Goal: Book appointment/travel/reservation

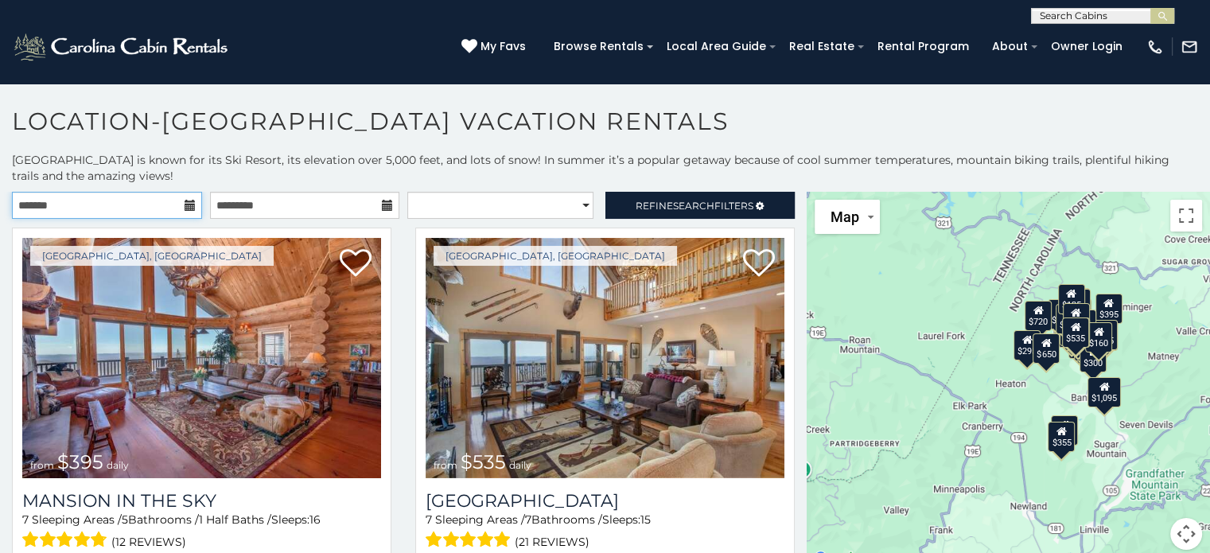
click at [175, 211] on input "text" at bounding box center [107, 205] width 190 height 27
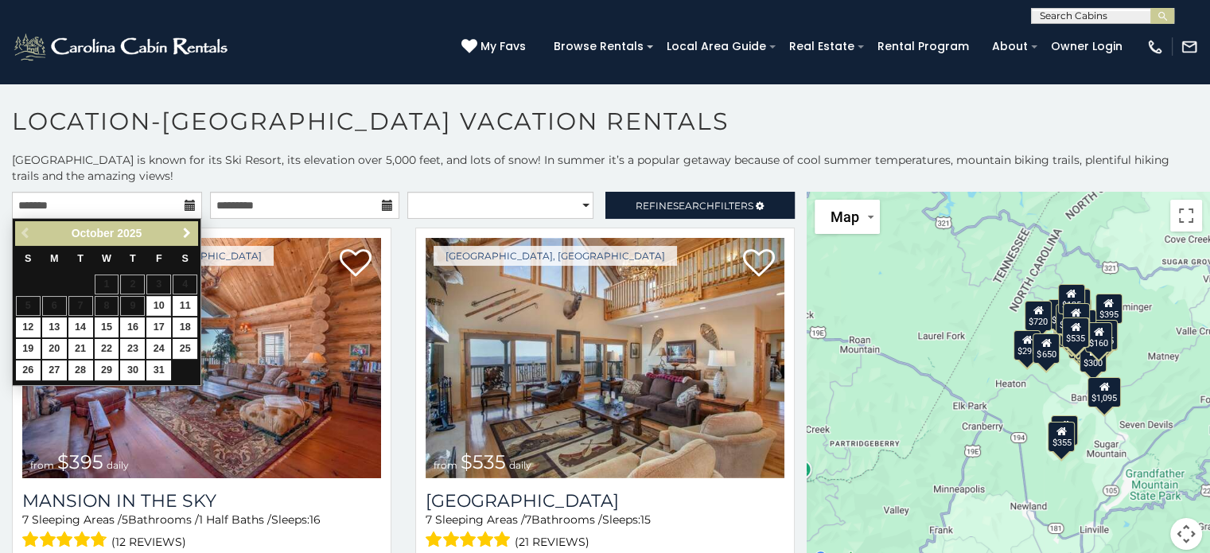
click at [178, 232] on link "Next" at bounding box center [187, 234] width 20 height 20
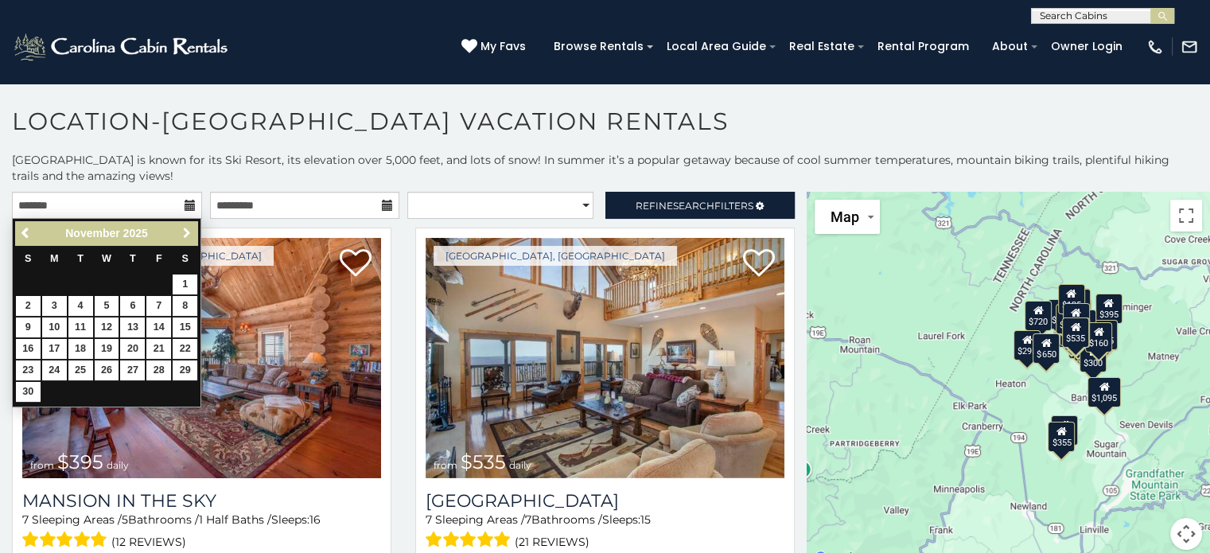
click at [182, 232] on span "Next" at bounding box center [187, 233] width 13 height 13
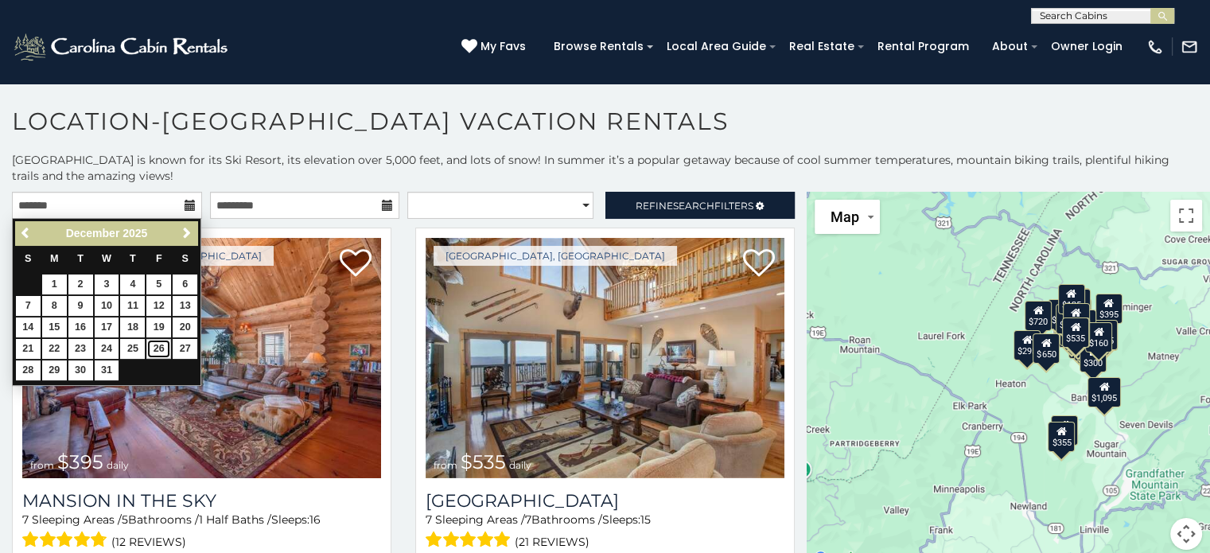
click at [158, 352] on link "26" at bounding box center [158, 349] width 25 height 20
type input "**********"
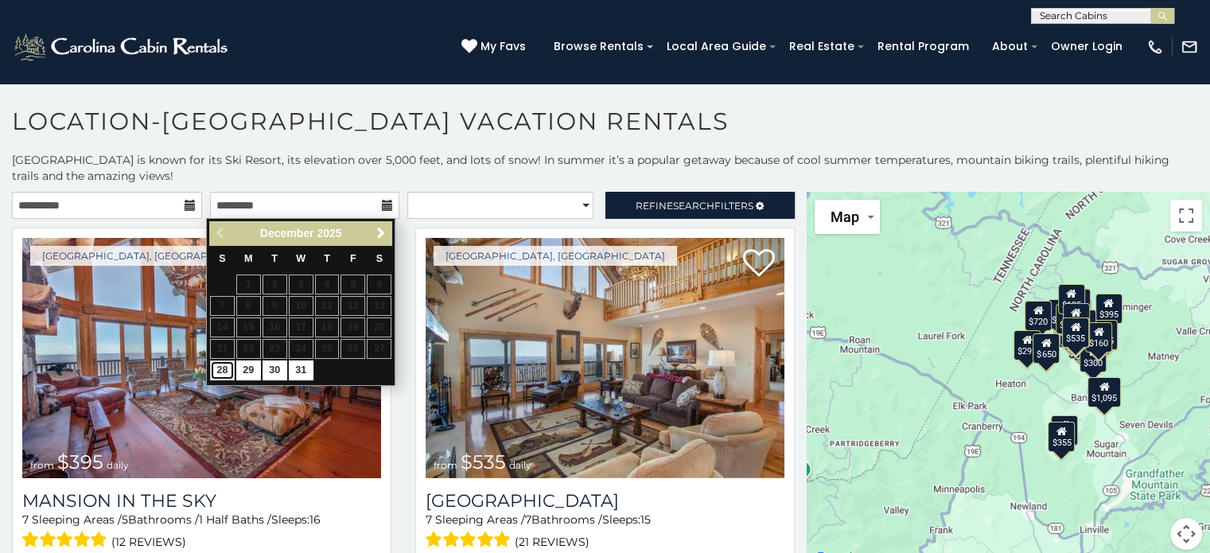
click at [212, 368] on link "28" at bounding box center [222, 370] width 25 height 20
type input "**********"
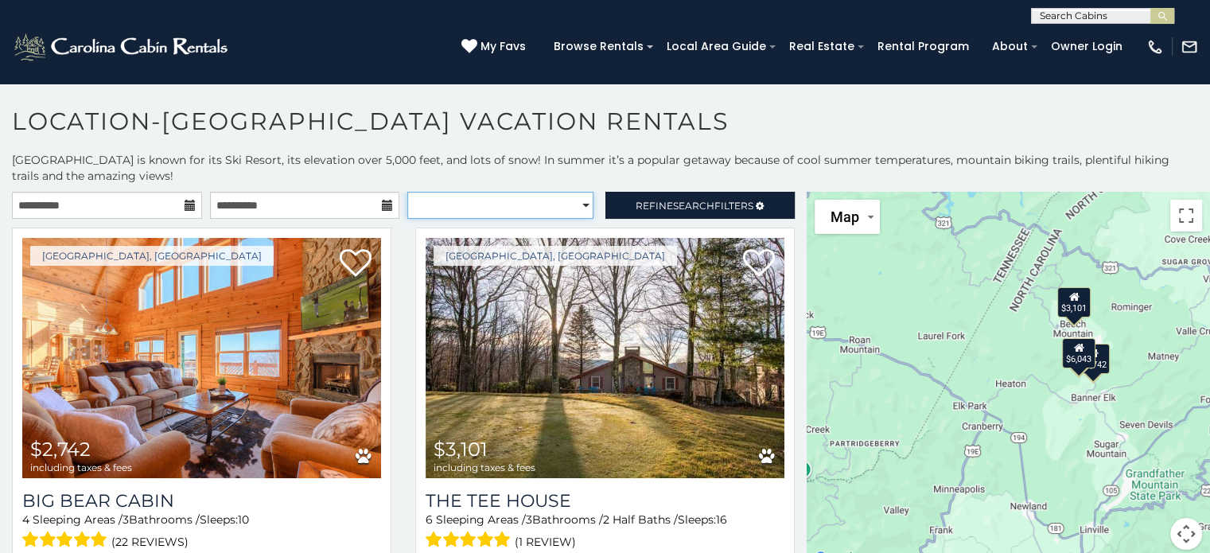
click at [576, 210] on select "**********" at bounding box center [500, 205] width 186 height 27
click at [551, 164] on p "Beech Mountain is known for its Ski Resort, its elevation over 5,000 feet, and …" at bounding box center [605, 168] width 1210 height 32
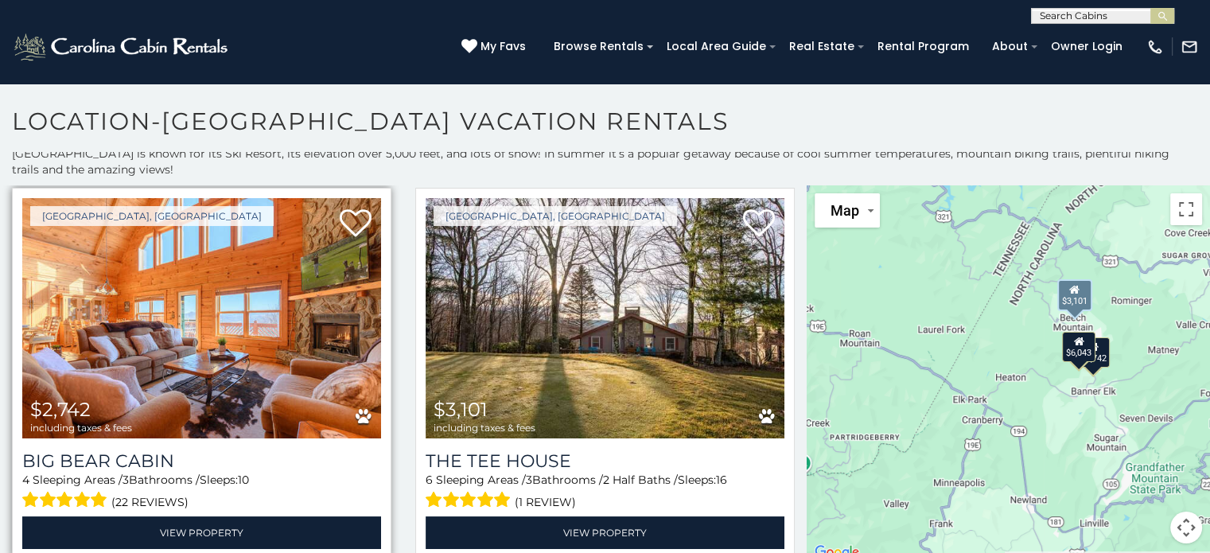
scroll to position [33, 0]
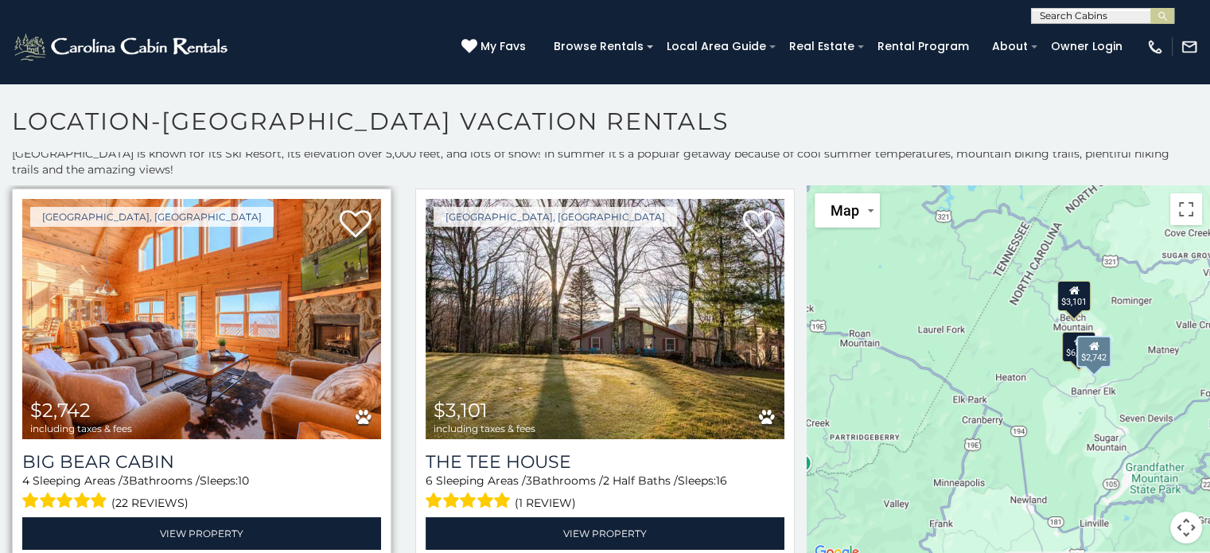
click at [175, 319] on img at bounding box center [201, 319] width 359 height 240
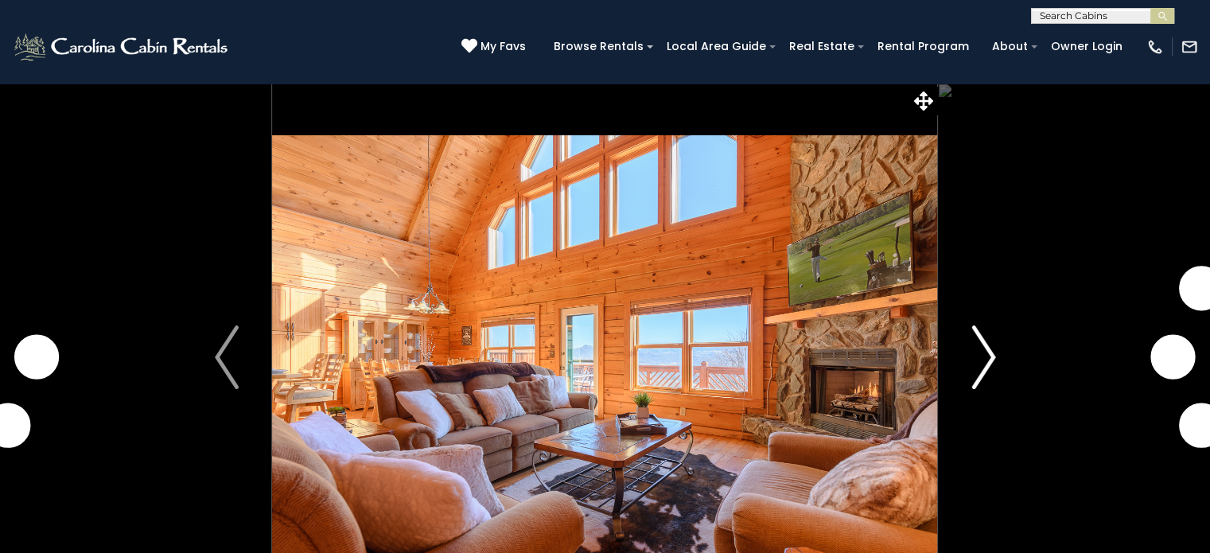
click at [1002, 350] on button "Next" at bounding box center [983, 357] width 91 height 549
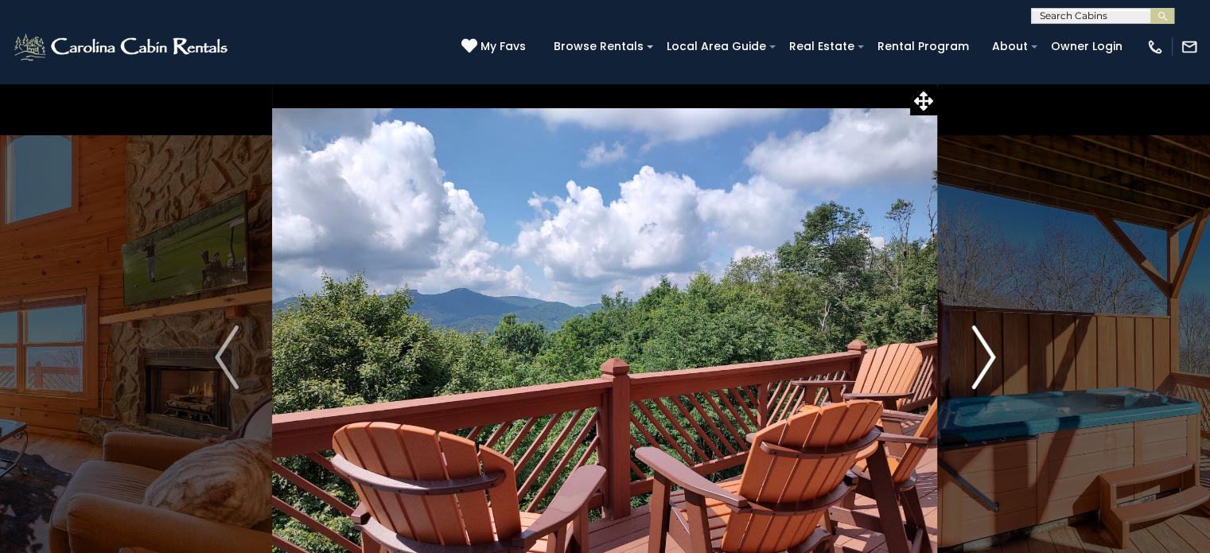
click at [999, 350] on button "Next" at bounding box center [983, 357] width 91 height 549
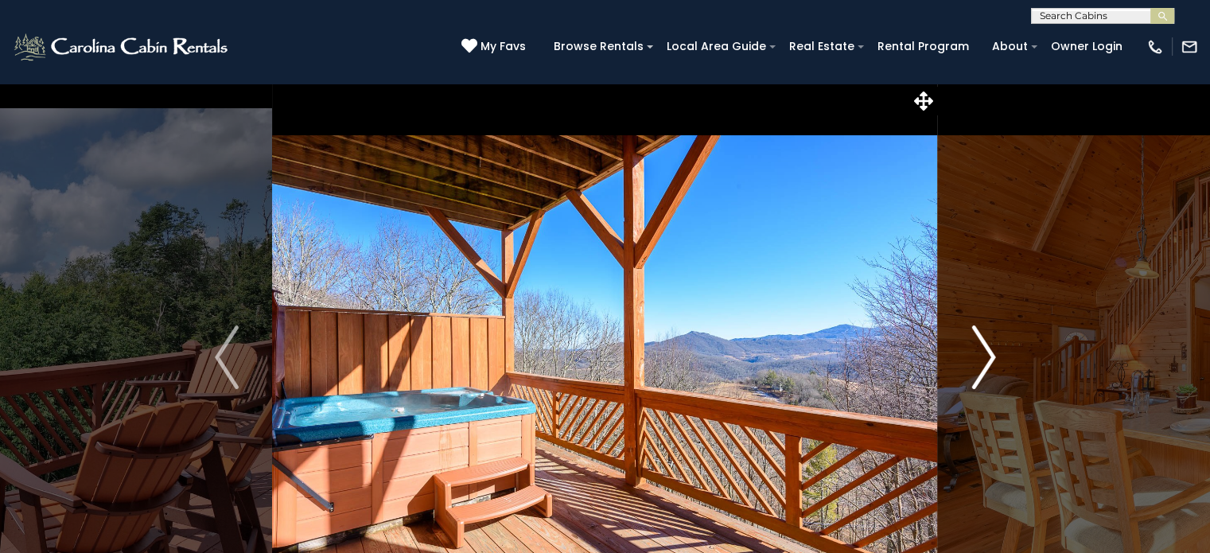
click at [999, 350] on button "Next" at bounding box center [983, 357] width 91 height 549
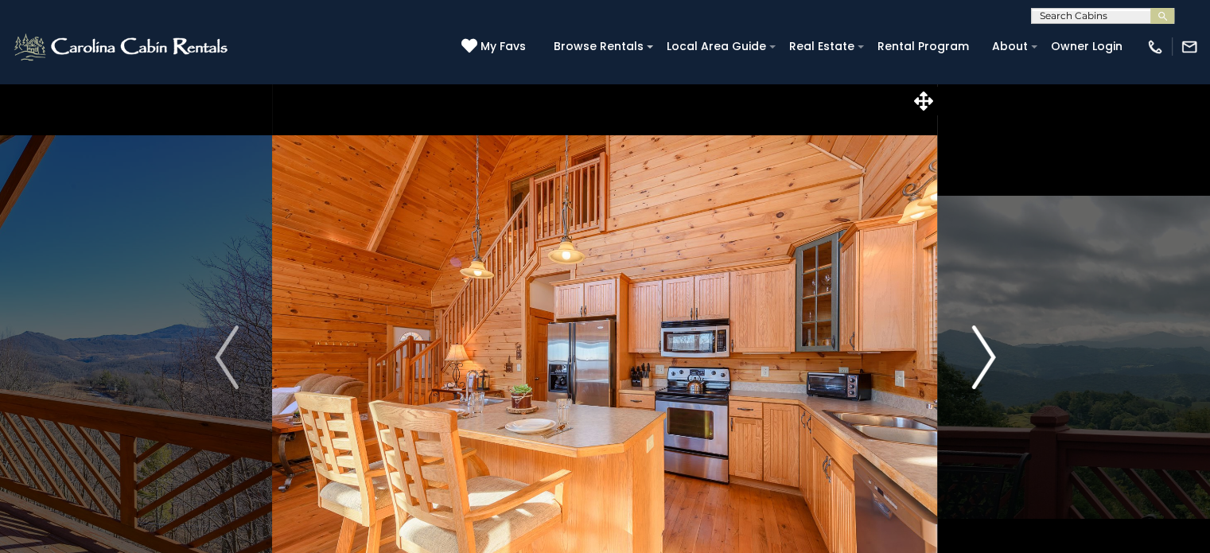
click at [999, 350] on button "Next" at bounding box center [983, 357] width 91 height 549
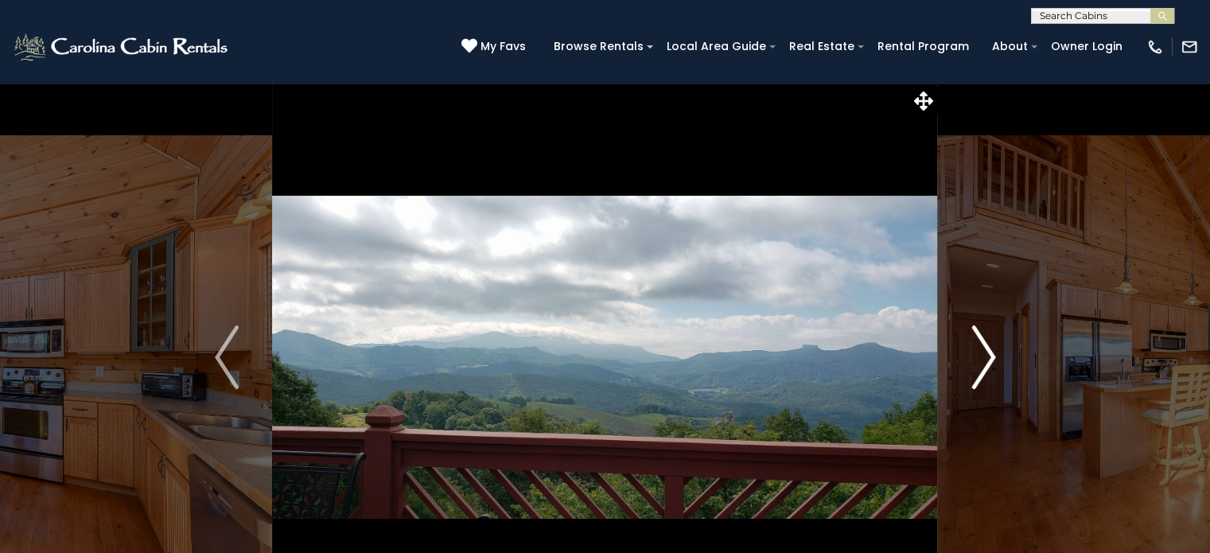
click at [999, 350] on button "Next" at bounding box center [983, 357] width 91 height 549
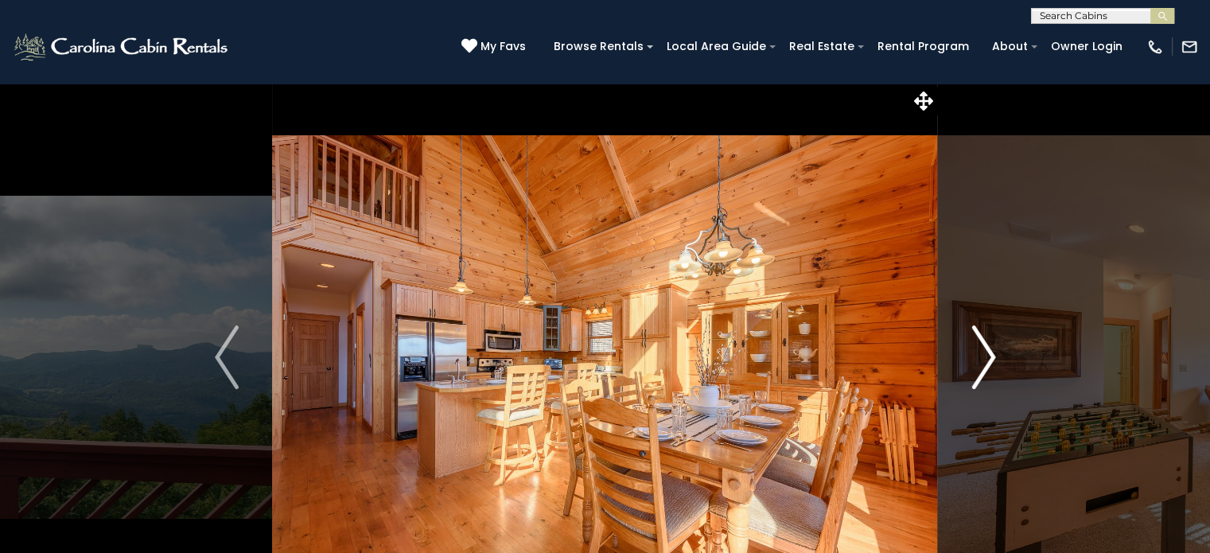
click at [999, 350] on button "Next" at bounding box center [983, 357] width 91 height 549
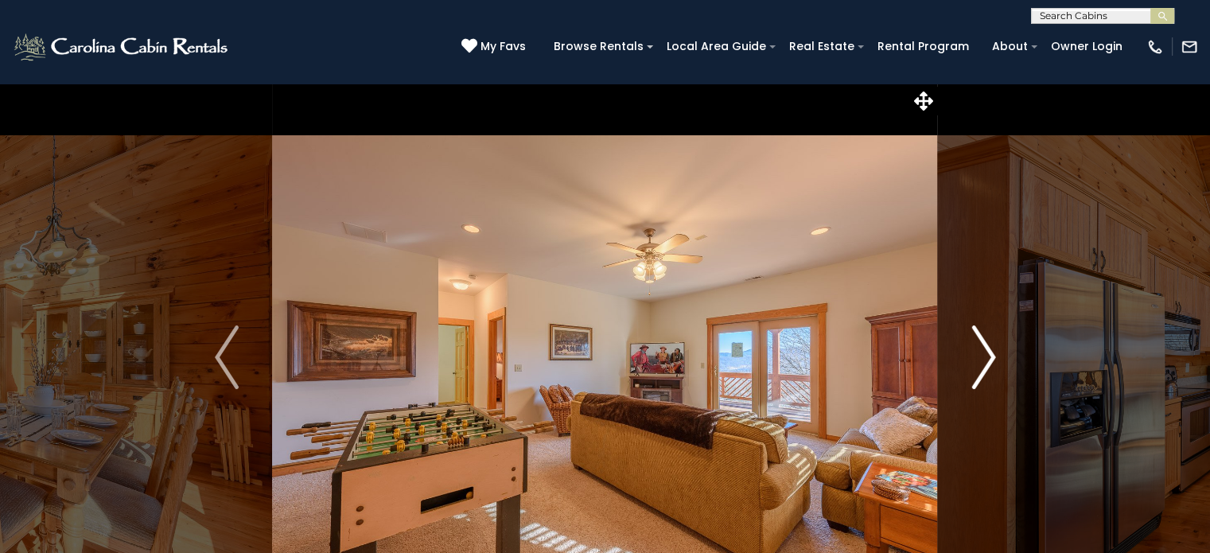
click at [999, 350] on button "Next" at bounding box center [983, 357] width 91 height 549
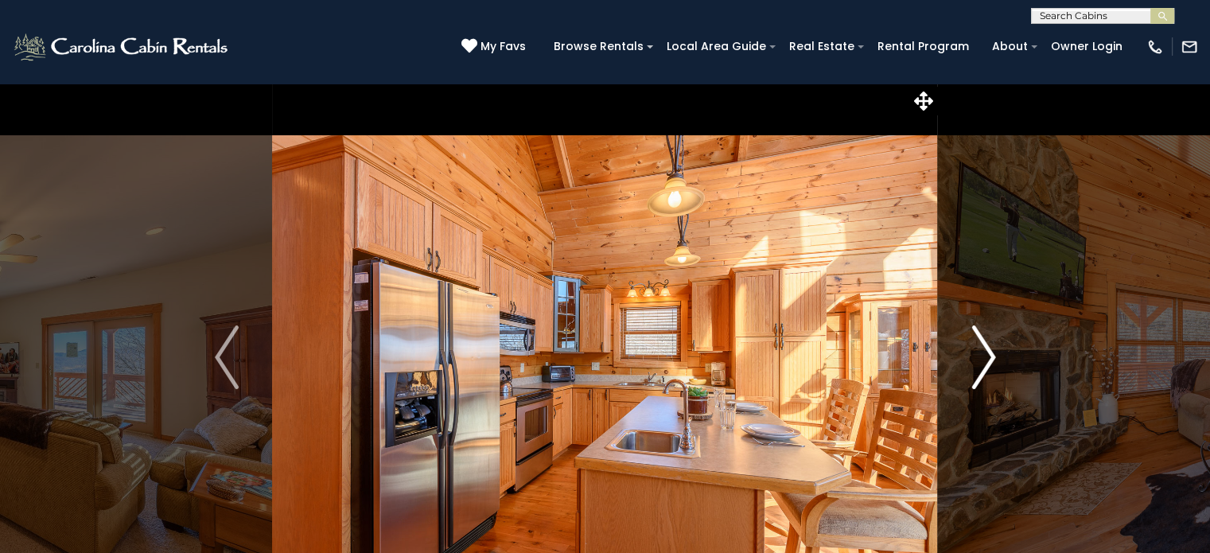
click at [999, 350] on button "Next" at bounding box center [983, 357] width 91 height 549
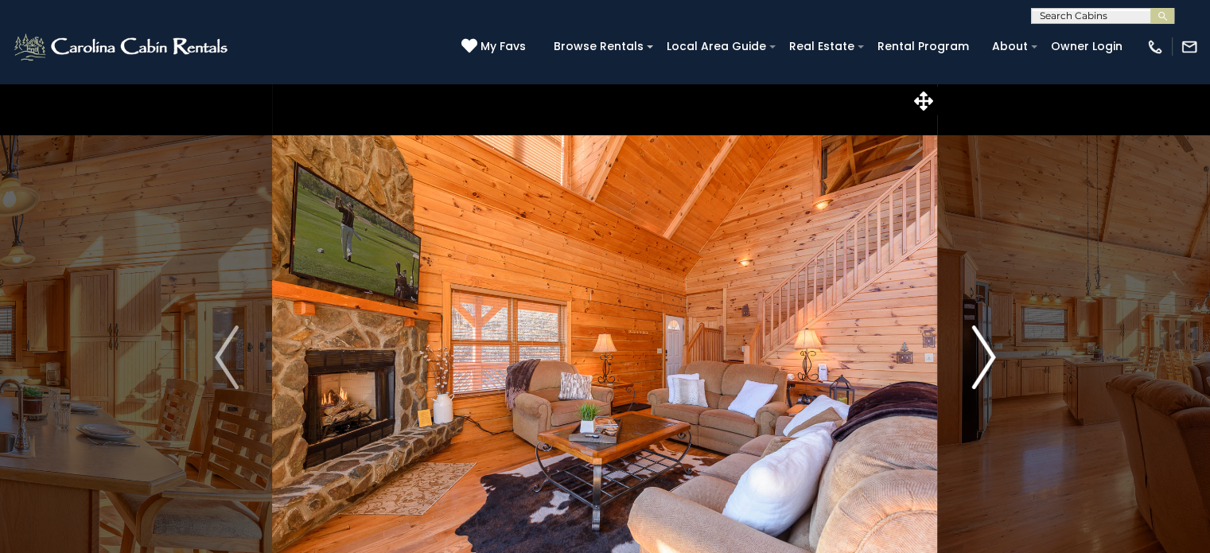
click at [999, 350] on button "Next" at bounding box center [983, 357] width 91 height 549
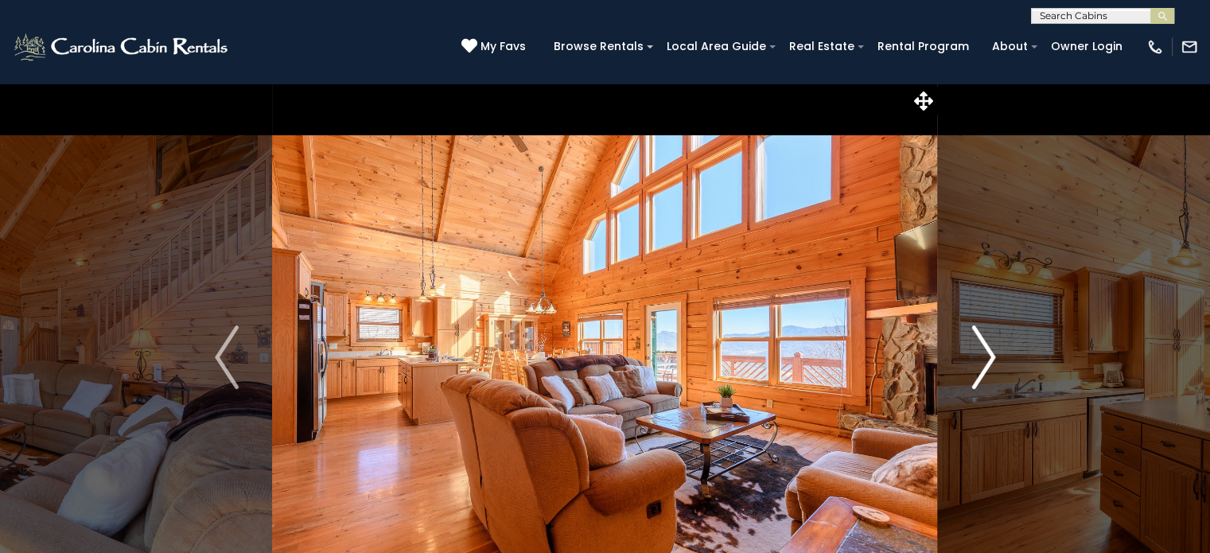
click at [999, 350] on button "Next" at bounding box center [983, 357] width 91 height 549
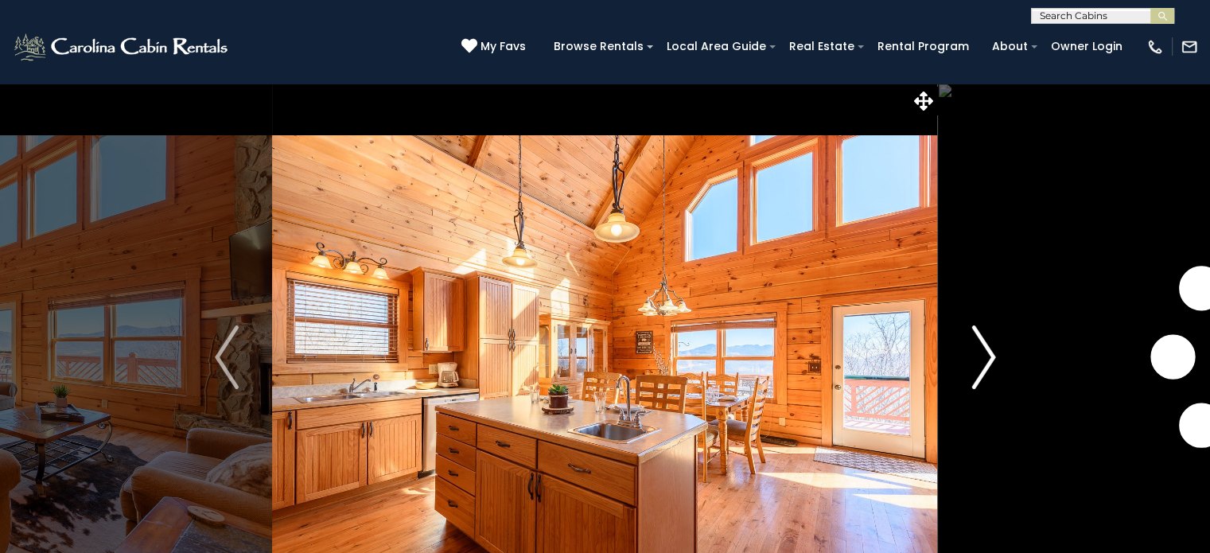
click at [999, 350] on button "Next" at bounding box center [983, 357] width 91 height 549
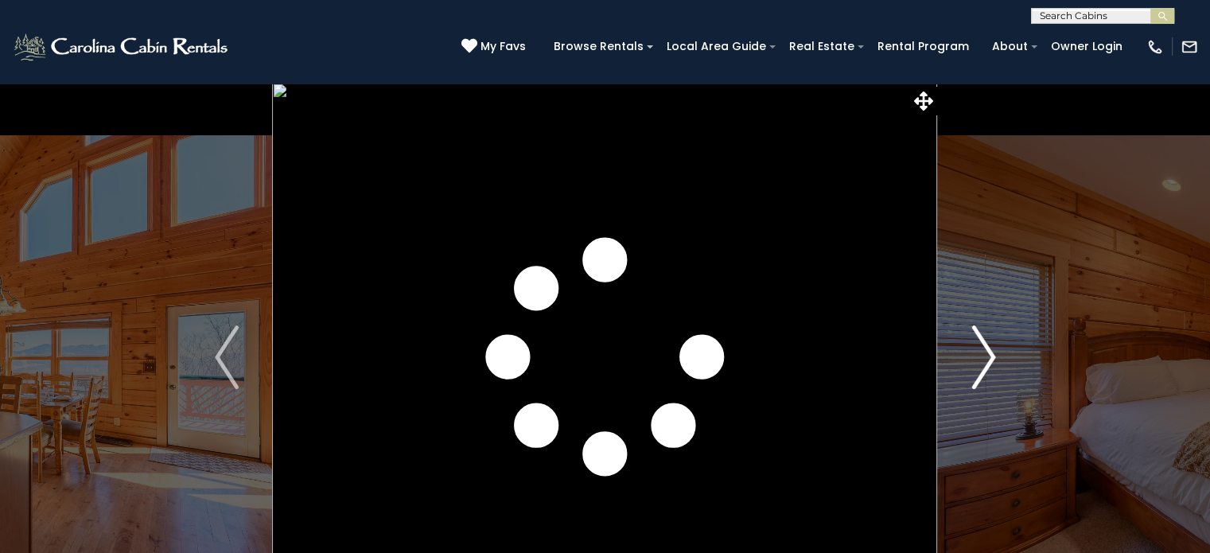
click at [999, 350] on button "Next" at bounding box center [983, 357] width 91 height 549
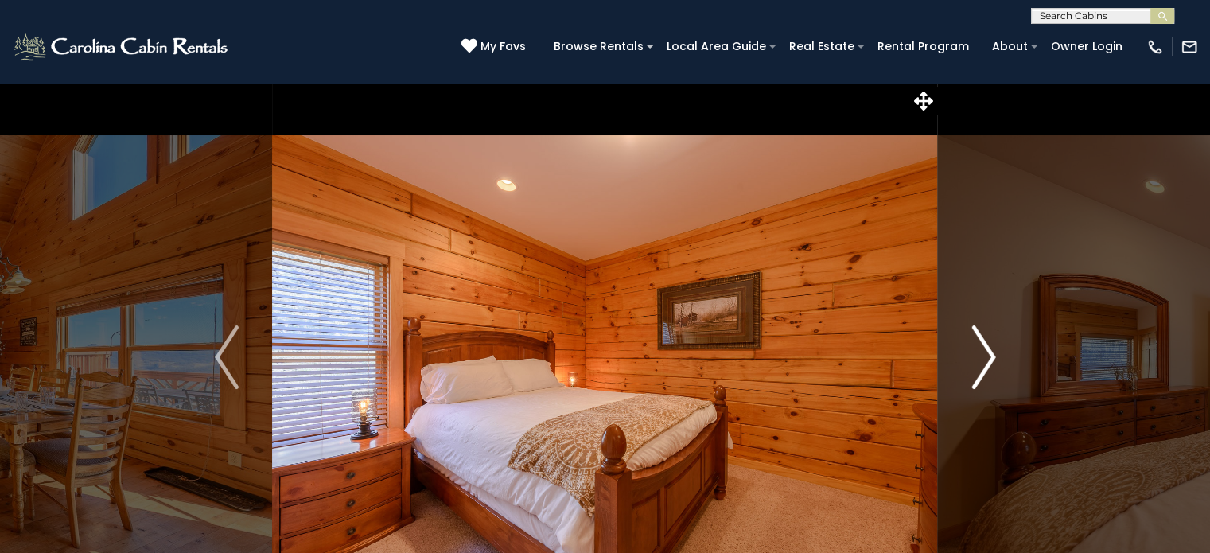
click at [999, 350] on button "Next" at bounding box center [983, 357] width 91 height 549
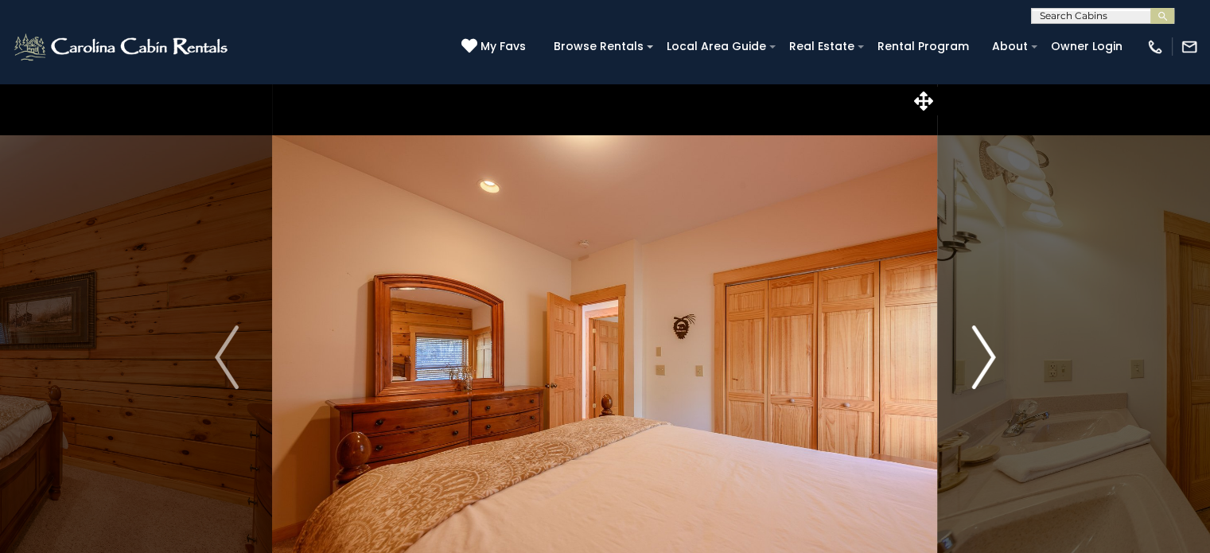
click at [999, 350] on button "Next" at bounding box center [983, 357] width 91 height 549
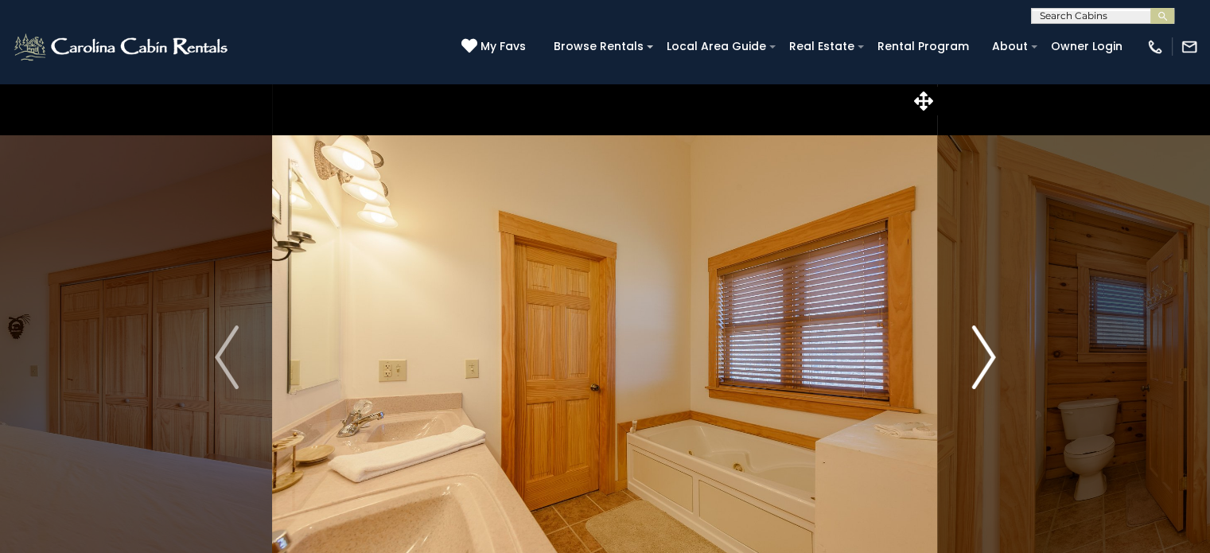
click at [999, 350] on button "Next" at bounding box center [983, 357] width 91 height 549
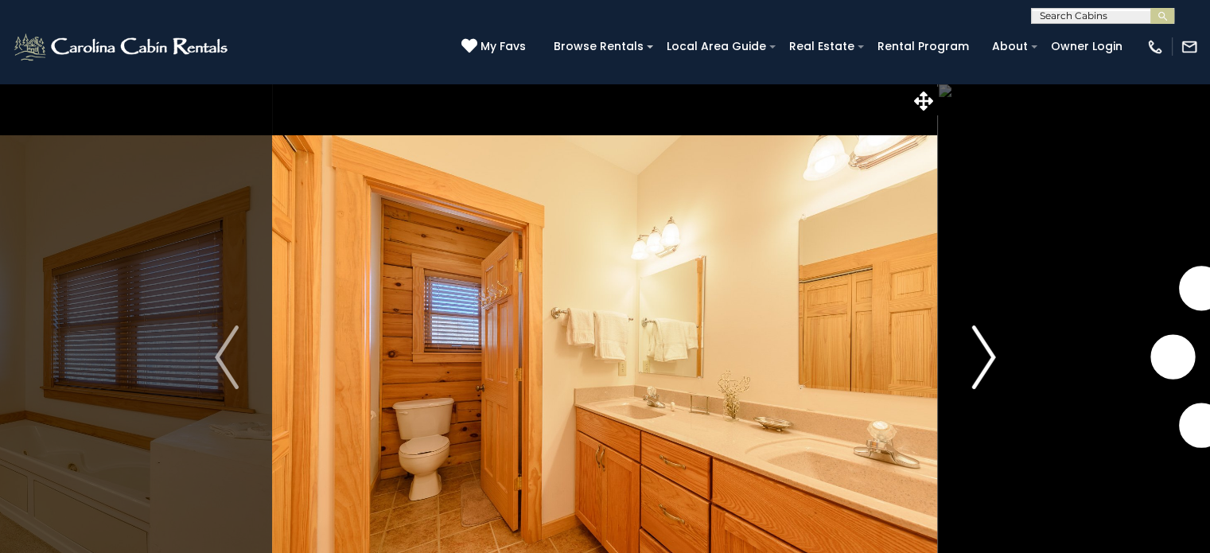
click at [999, 350] on button "Next" at bounding box center [983, 357] width 91 height 549
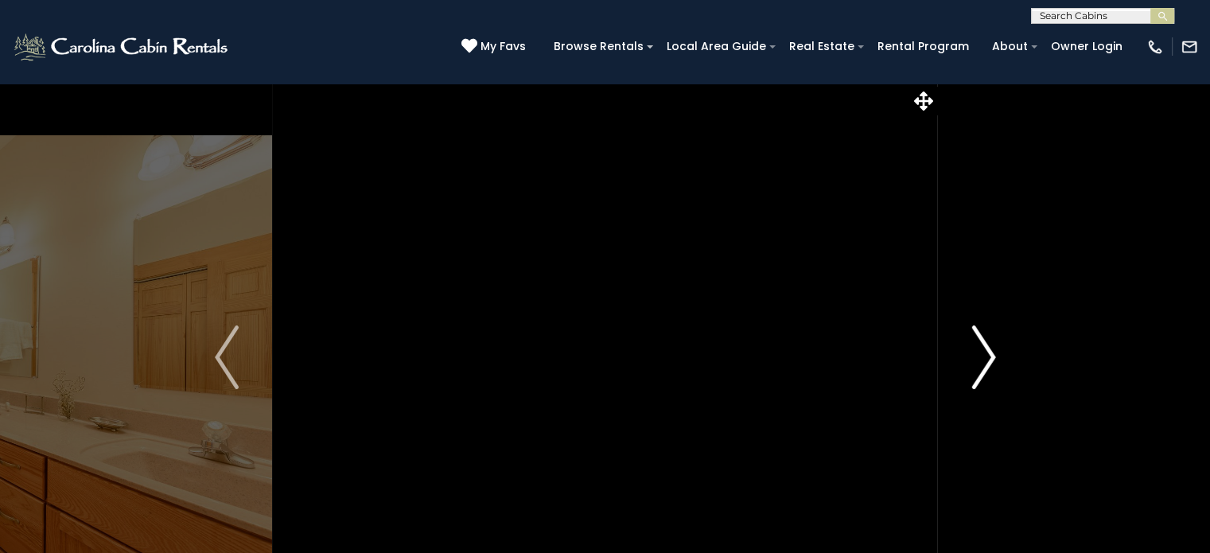
click at [999, 350] on button "Next" at bounding box center [983, 357] width 91 height 549
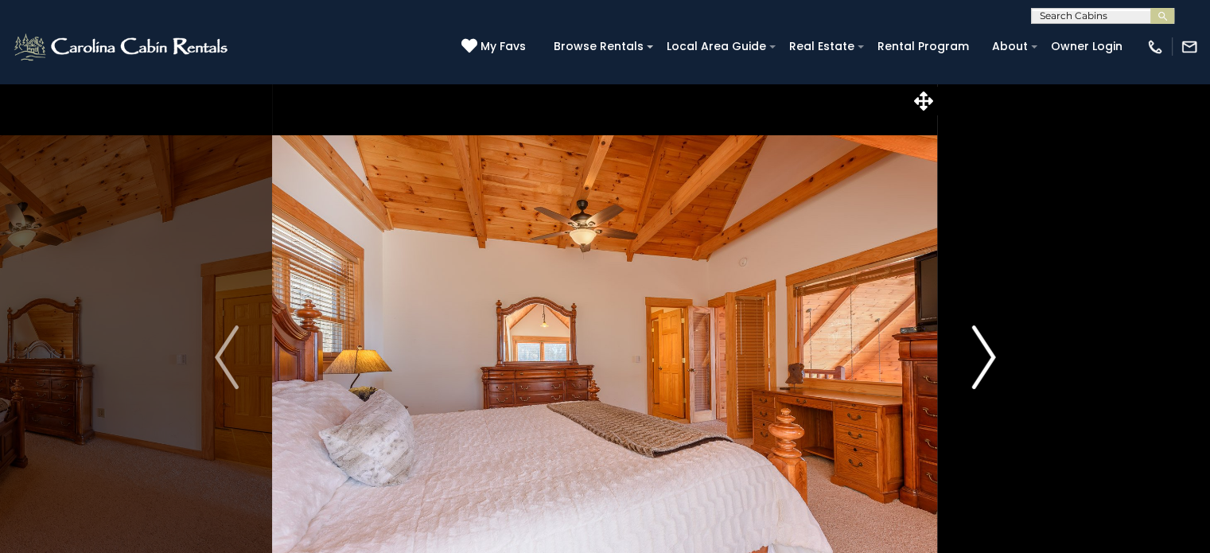
click at [999, 350] on button "Next" at bounding box center [983, 357] width 91 height 549
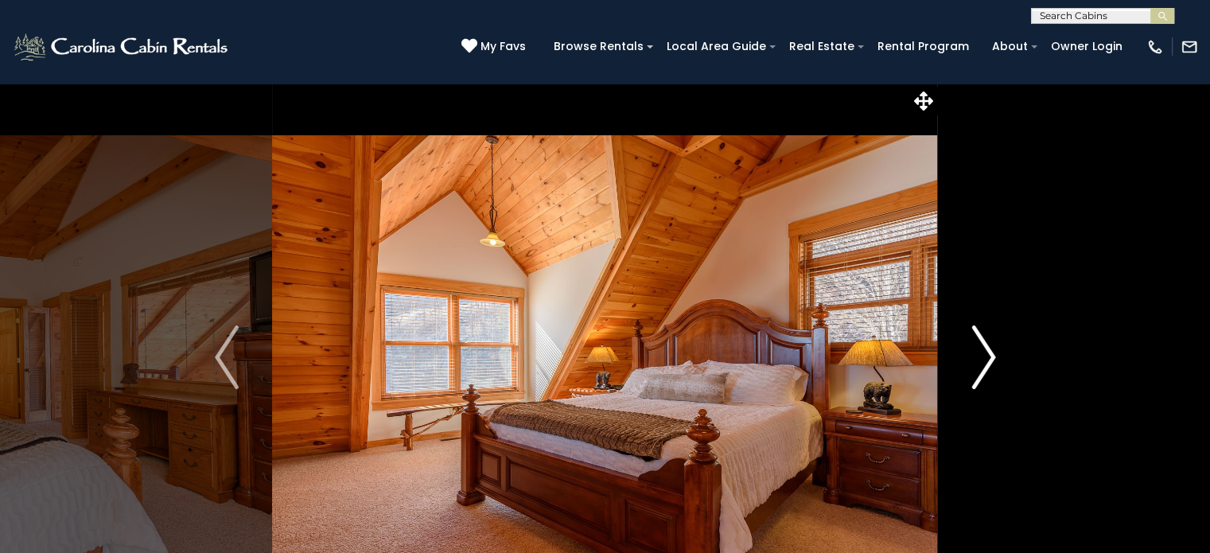
click at [999, 350] on button "Next" at bounding box center [983, 357] width 91 height 549
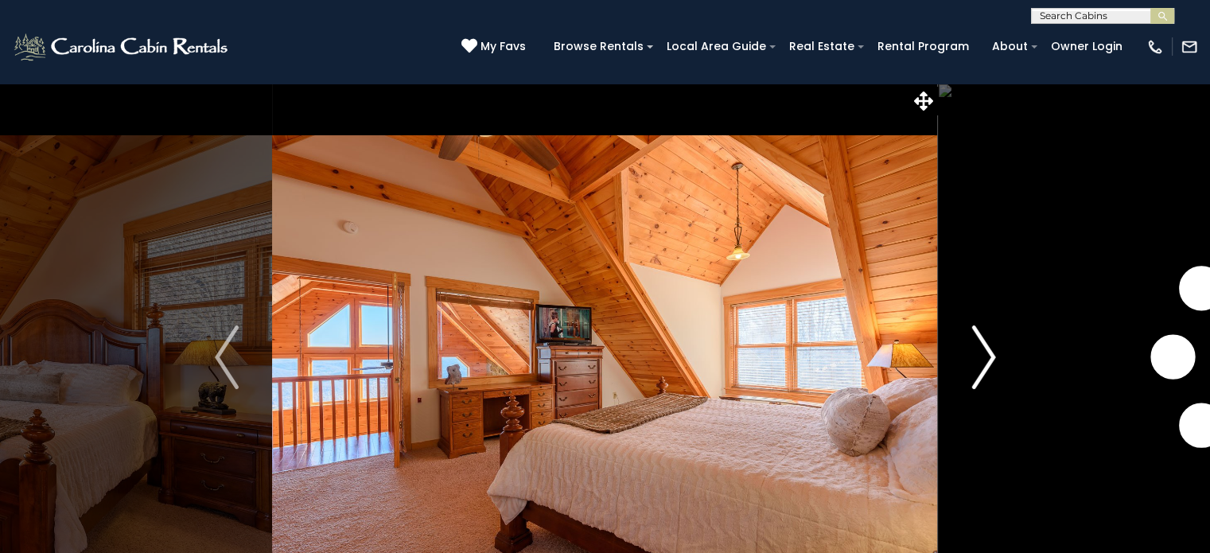
click at [999, 350] on button "Next" at bounding box center [983, 357] width 91 height 549
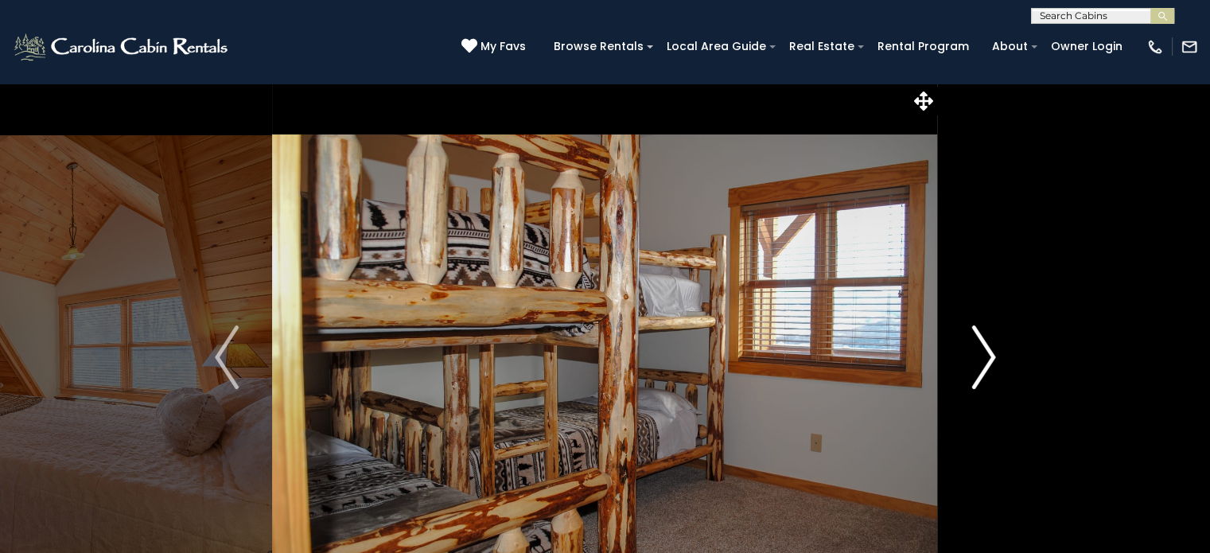
click at [999, 350] on button "Next" at bounding box center [983, 357] width 91 height 549
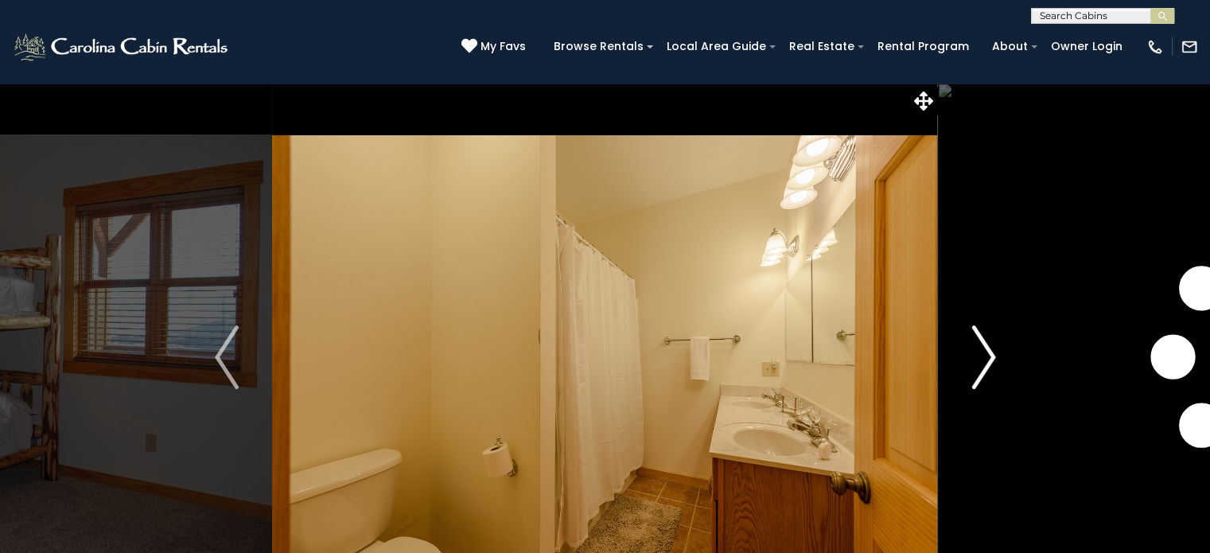
click at [999, 350] on button "Next" at bounding box center [983, 357] width 91 height 549
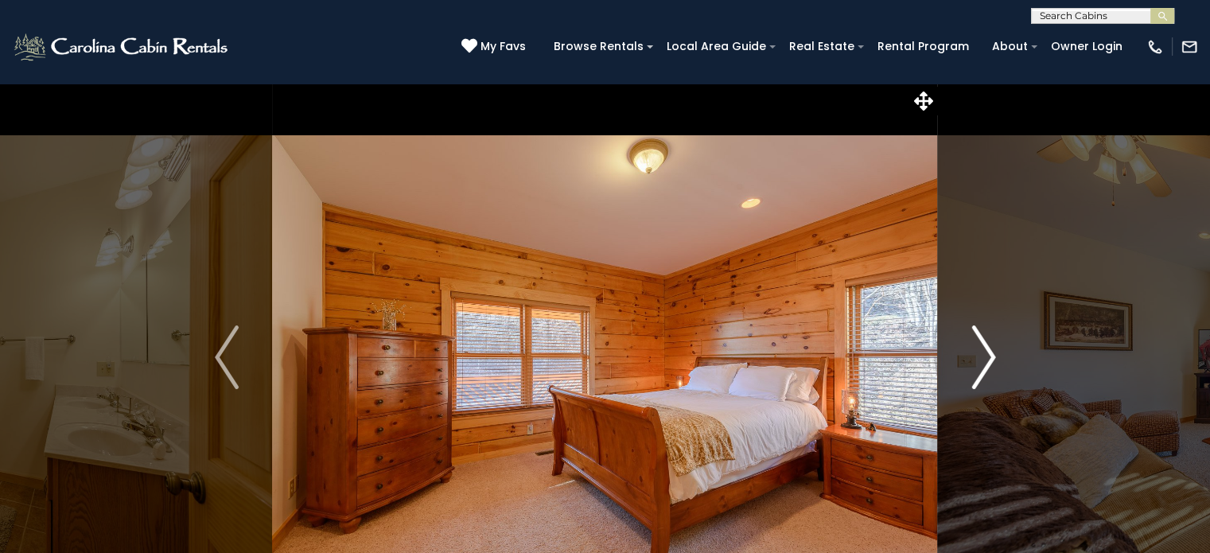
click at [999, 350] on button "Next" at bounding box center [983, 357] width 91 height 549
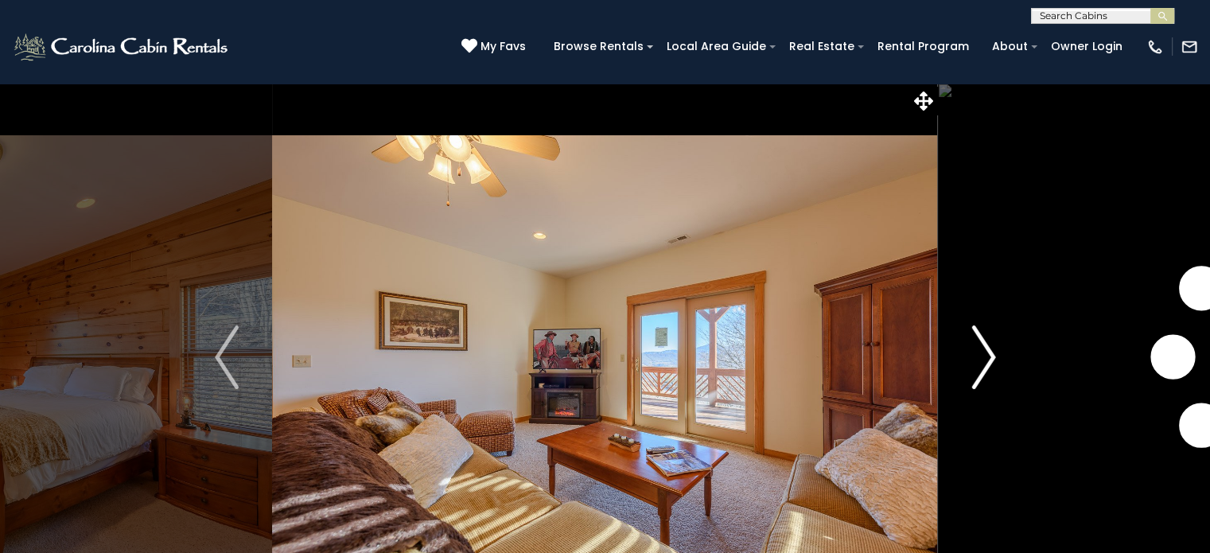
click at [999, 350] on button "Next" at bounding box center [983, 357] width 91 height 549
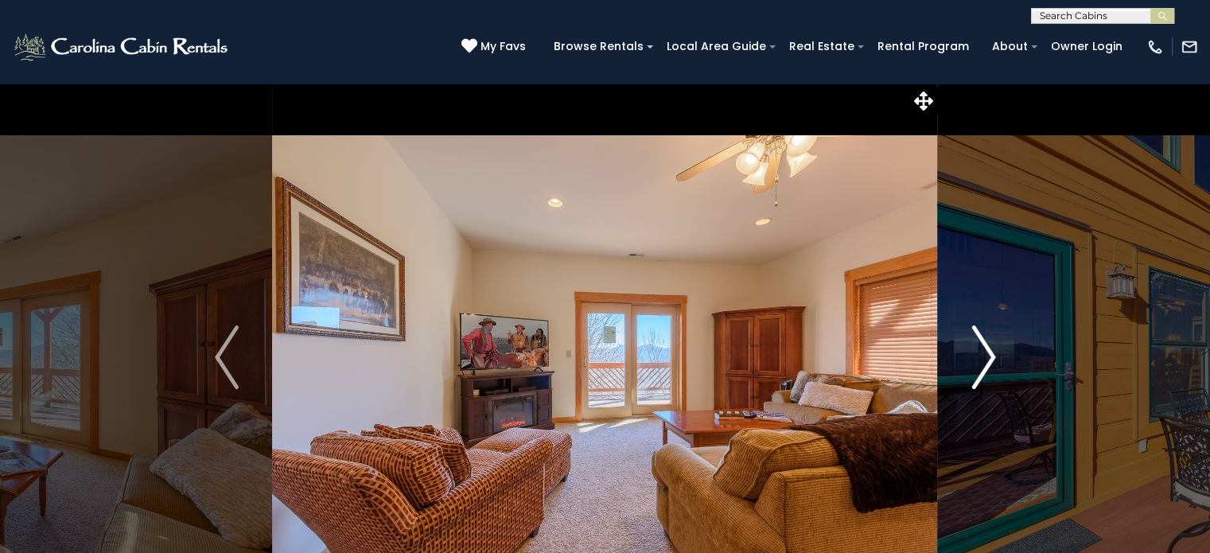
click at [999, 350] on button "Next" at bounding box center [983, 357] width 91 height 549
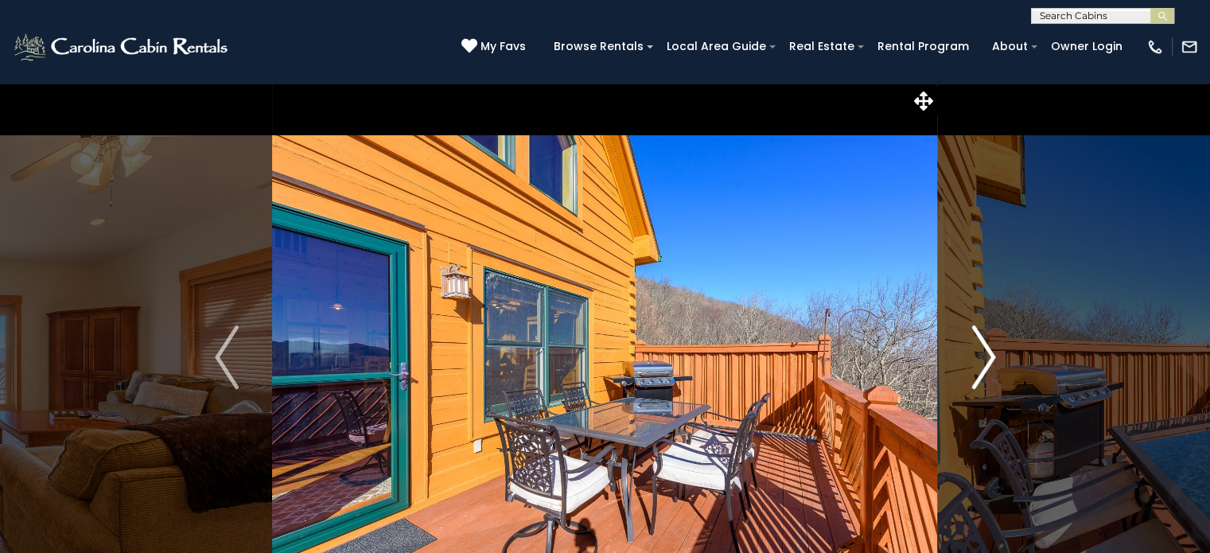
click at [1022, 342] on button "Next" at bounding box center [983, 357] width 91 height 549
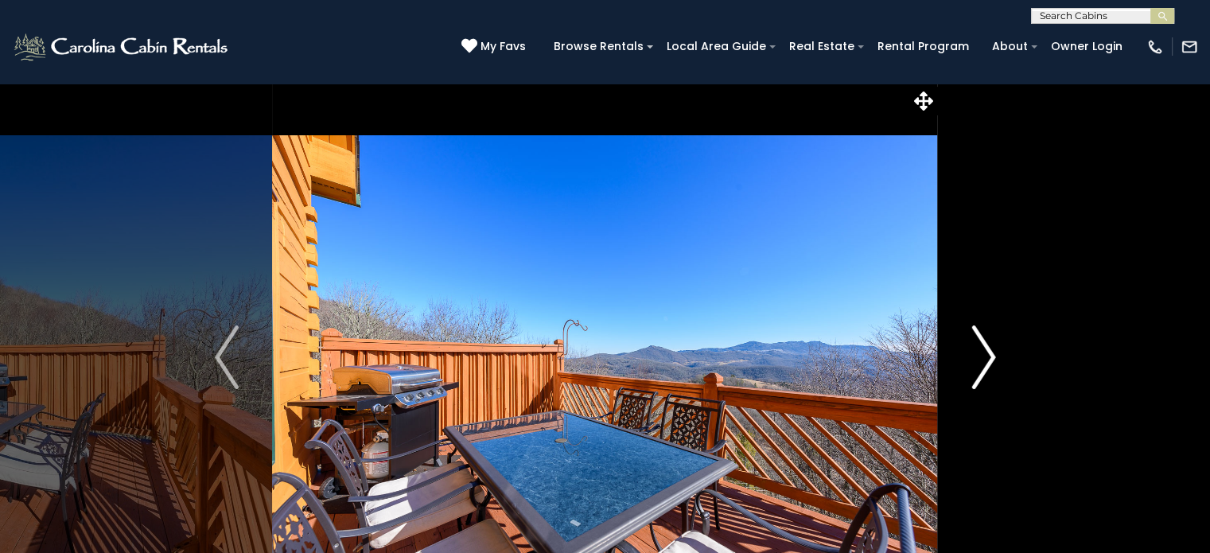
click at [1020, 342] on button "Next" at bounding box center [983, 357] width 91 height 549
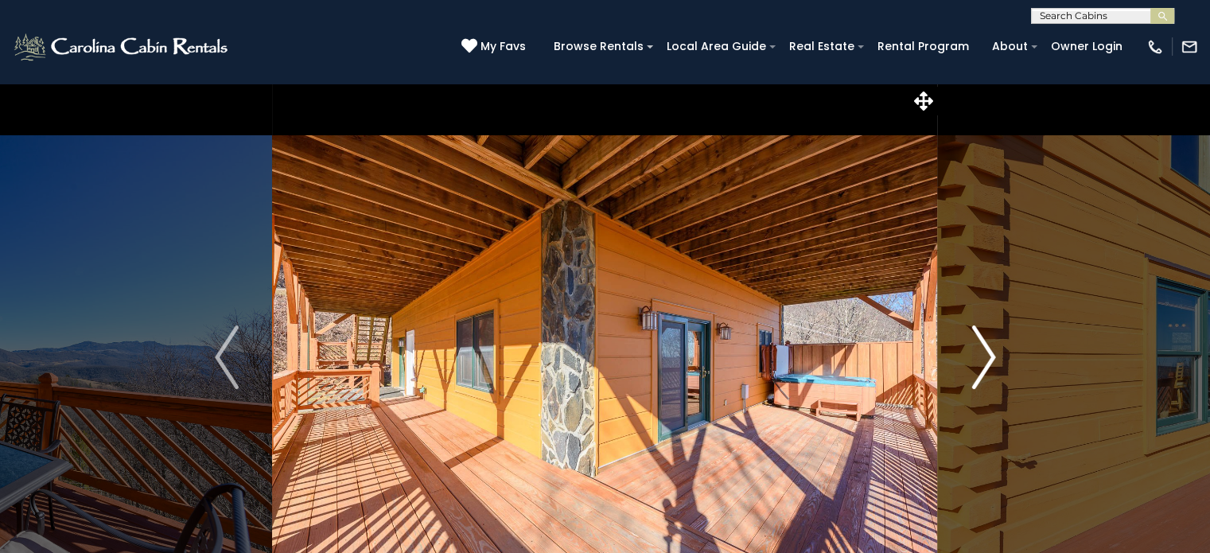
click at [1020, 342] on button "Next" at bounding box center [983, 357] width 91 height 549
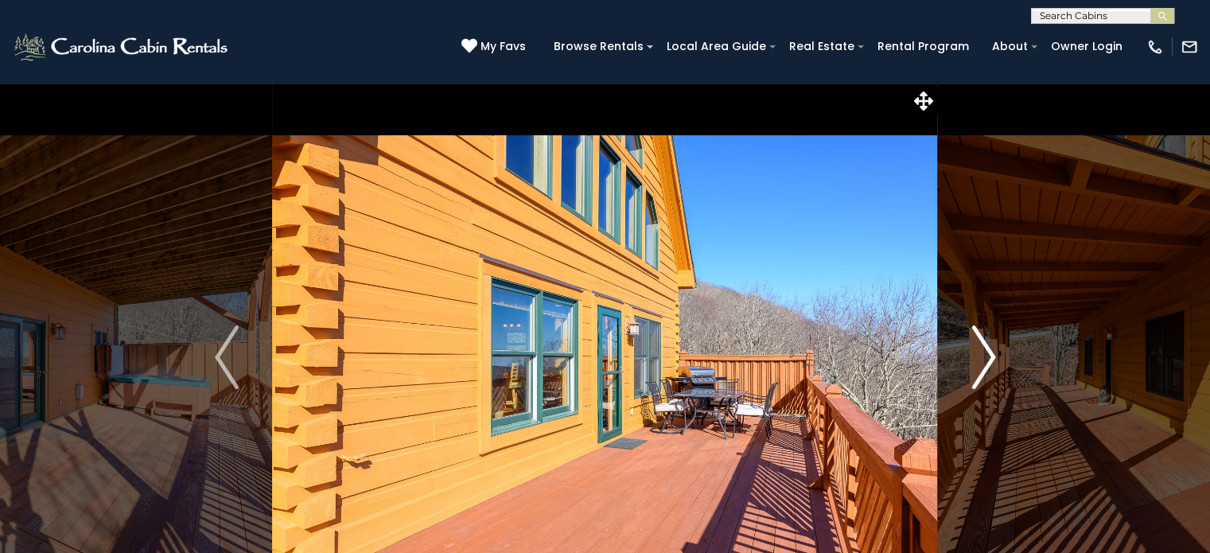
click at [1020, 342] on button "Next" at bounding box center [983, 357] width 91 height 549
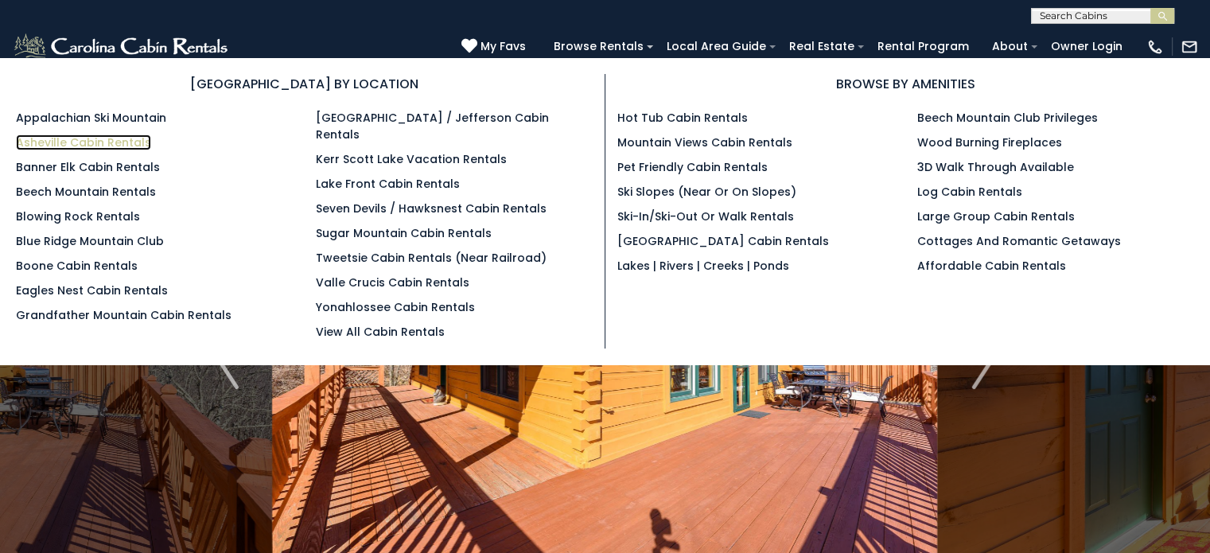
click at [119, 143] on link "Asheville Cabin Rentals" at bounding box center [83, 142] width 135 height 16
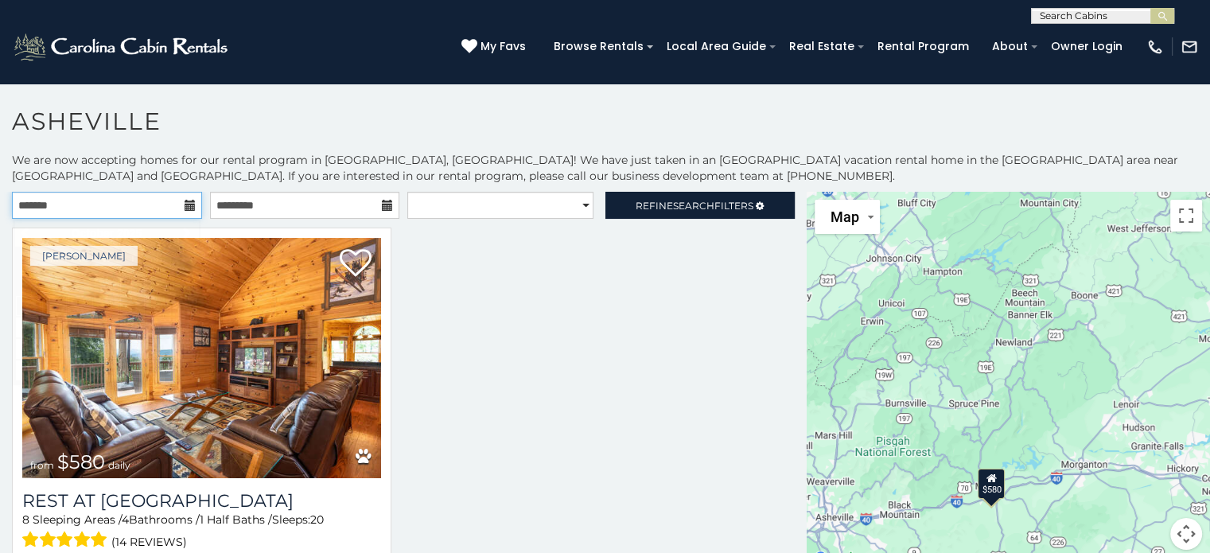
click at [186, 197] on input "text" at bounding box center [107, 205] width 190 height 27
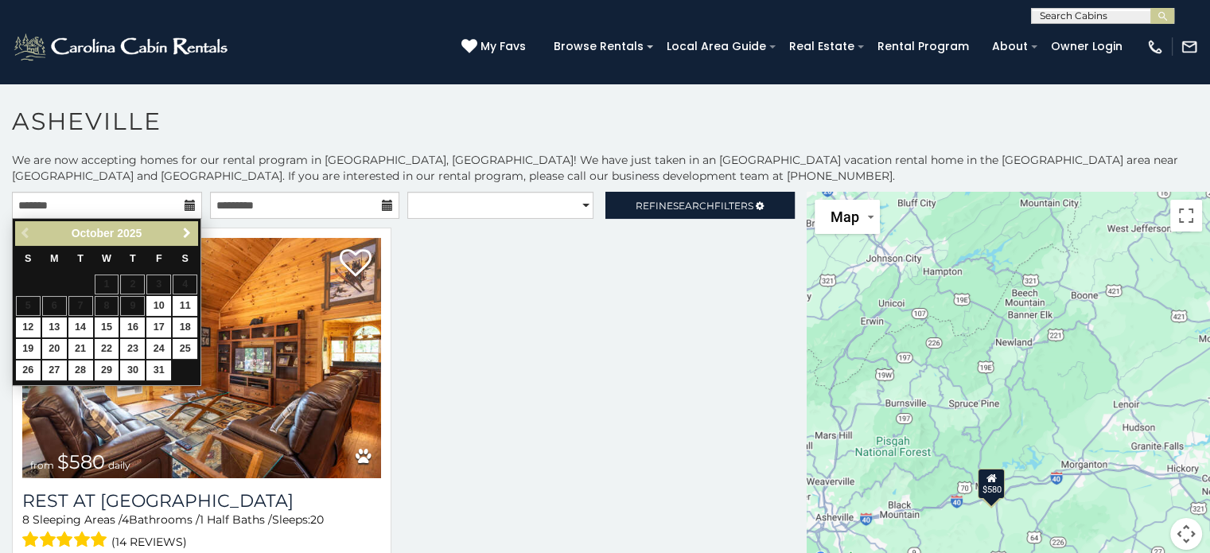
click at [189, 227] on span "Next" at bounding box center [187, 233] width 13 height 13
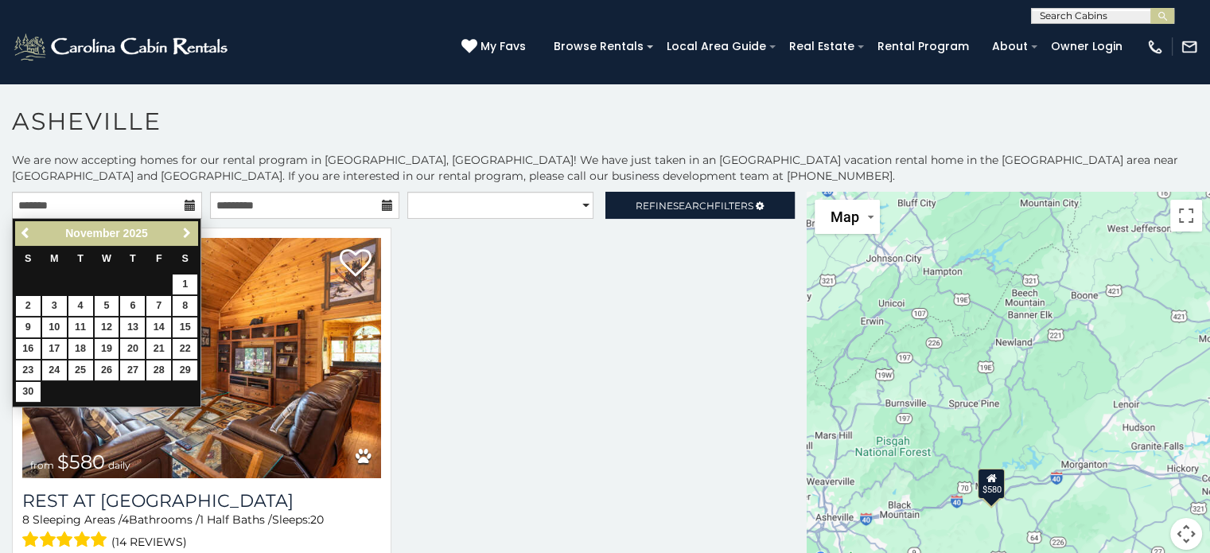
click at [189, 227] on span "Next" at bounding box center [187, 233] width 13 height 13
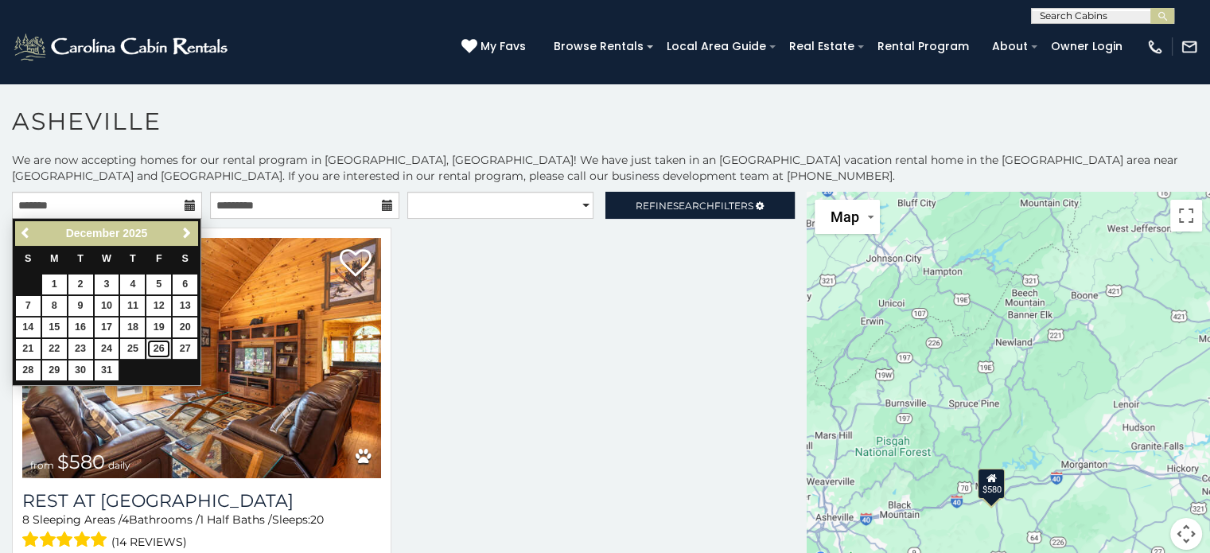
click at [150, 347] on link "26" at bounding box center [158, 349] width 25 height 20
type input "**********"
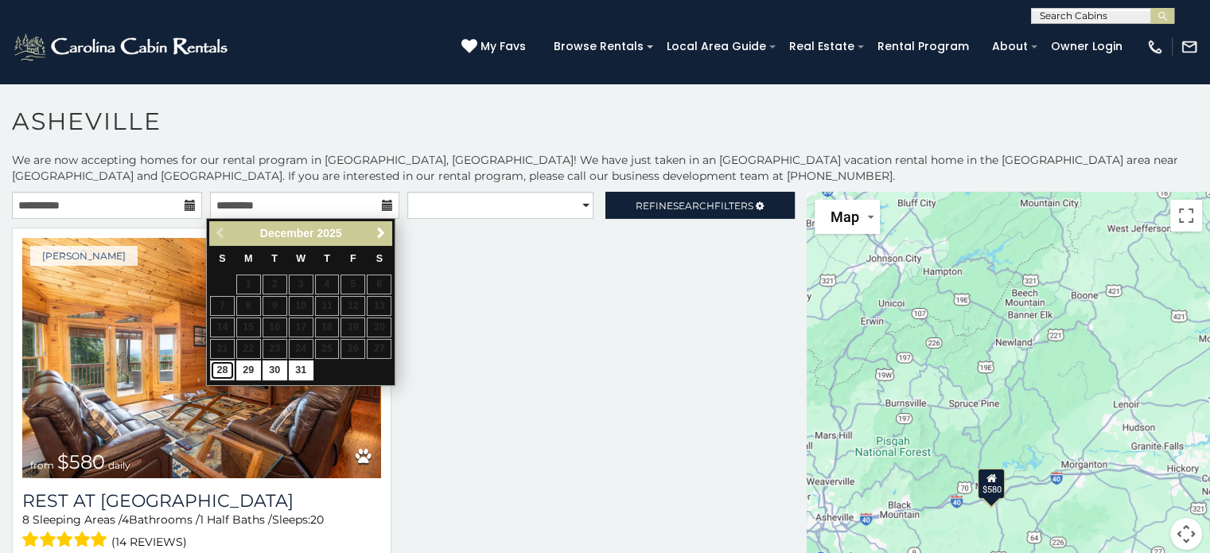
click at [221, 366] on link "28" at bounding box center [222, 370] width 25 height 20
type input "**********"
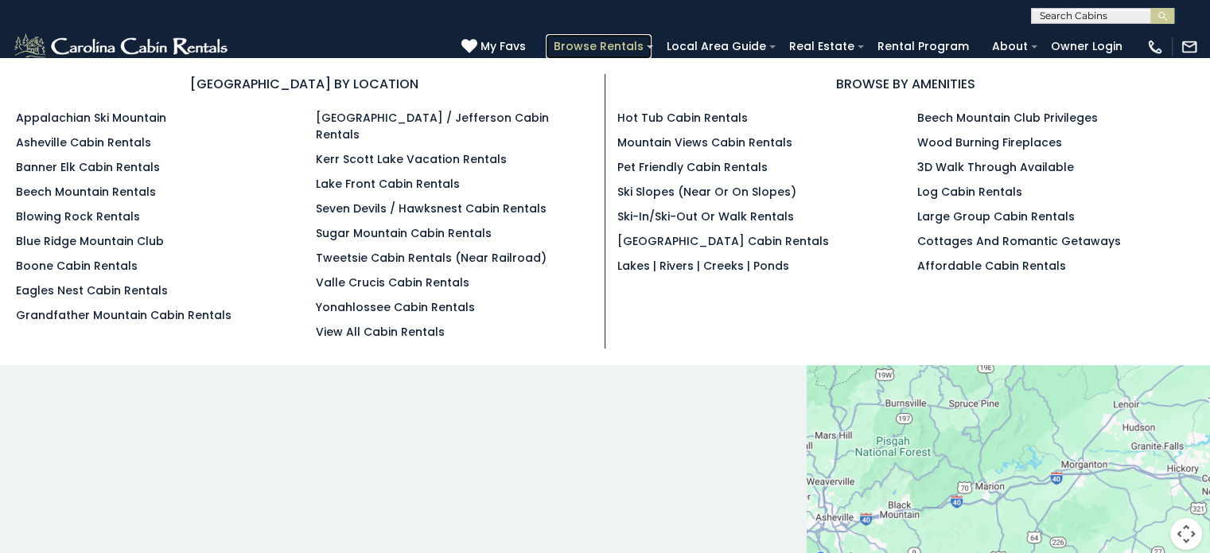
click at [598, 49] on link "Browse Rentals" at bounding box center [599, 46] width 106 height 25
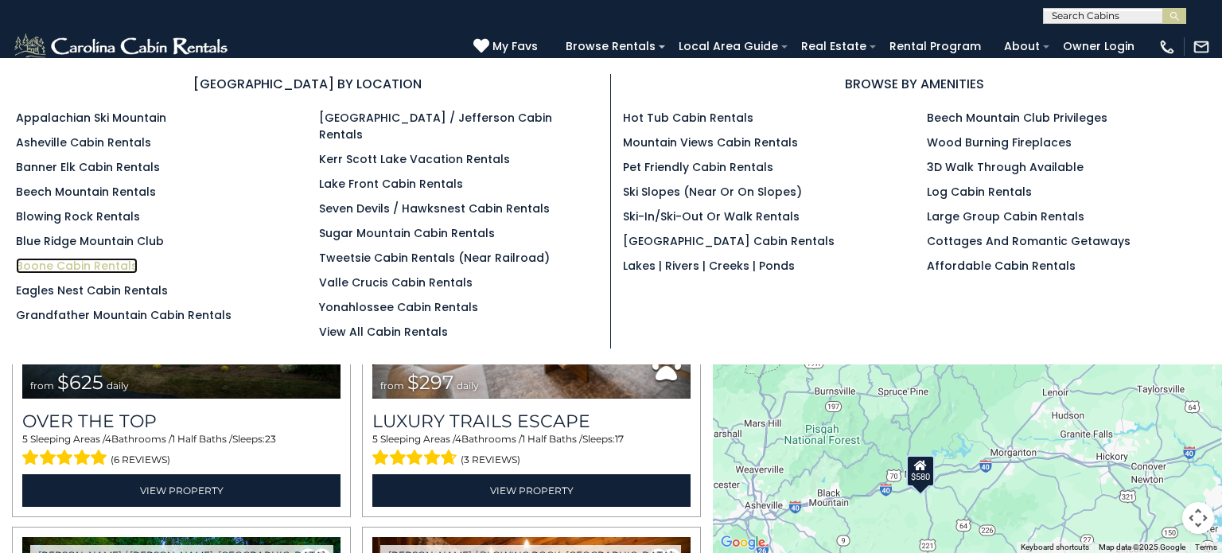
click at [111, 260] on link "Boone Cabin Rentals" at bounding box center [77, 266] width 122 height 16
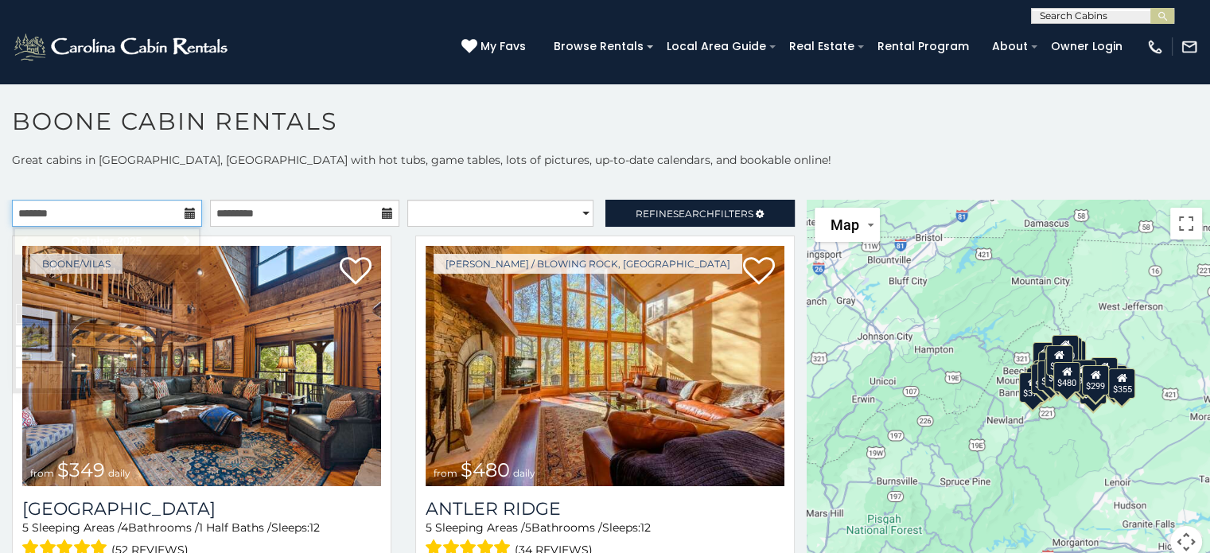
click at [173, 205] on input "text" at bounding box center [107, 213] width 190 height 27
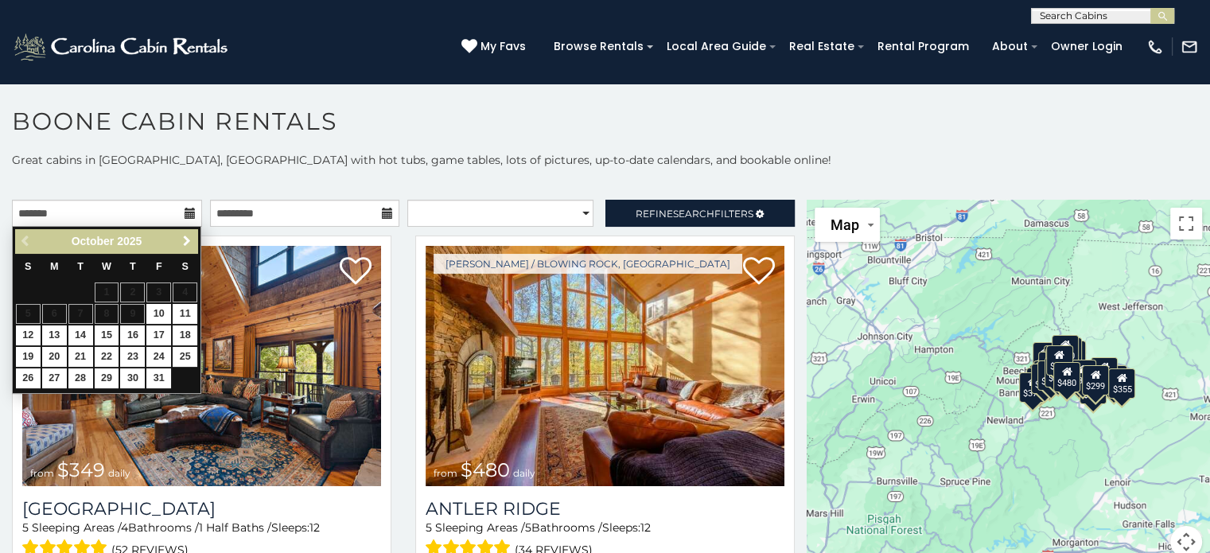
click at [191, 240] on span "Next" at bounding box center [187, 241] width 13 height 13
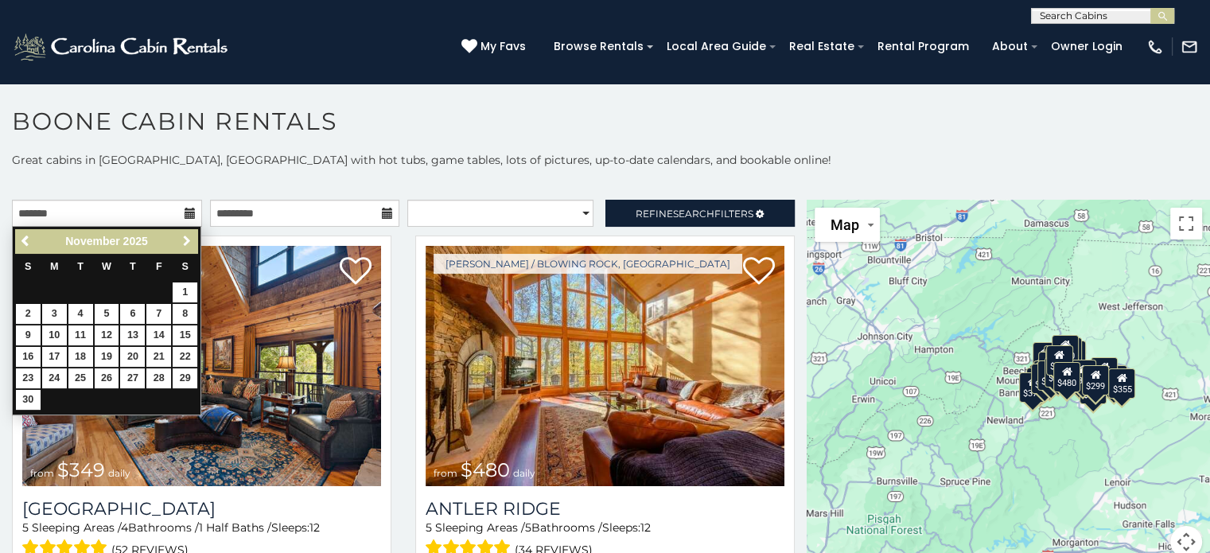
click at [191, 240] on span "Next" at bounding box center [187, 241] width 13 height 13
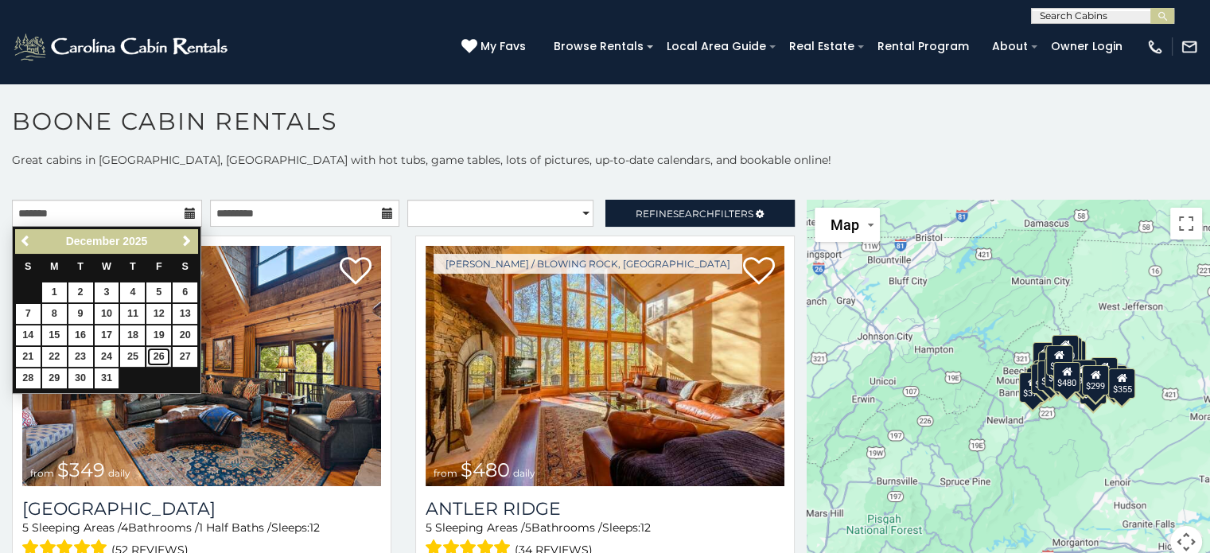
click at [158, 356] on link "26" at bounding box center [158, 357] width 25 height 20
type input "**********"
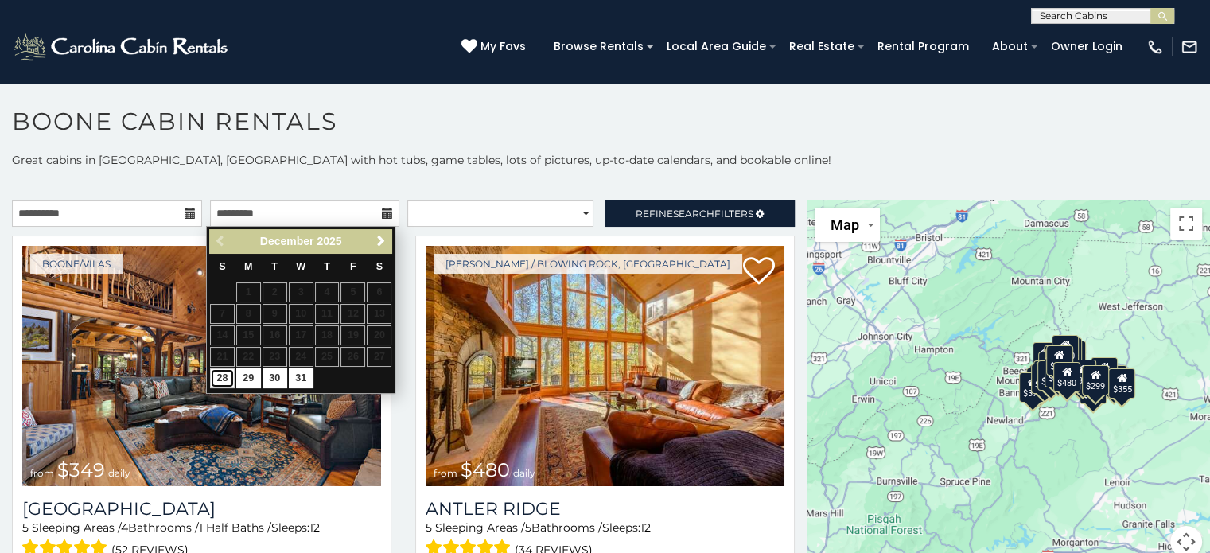
click at [222, 383] on link "28" at bounding box center [222, 378] width 25 height 20
type input "**********"
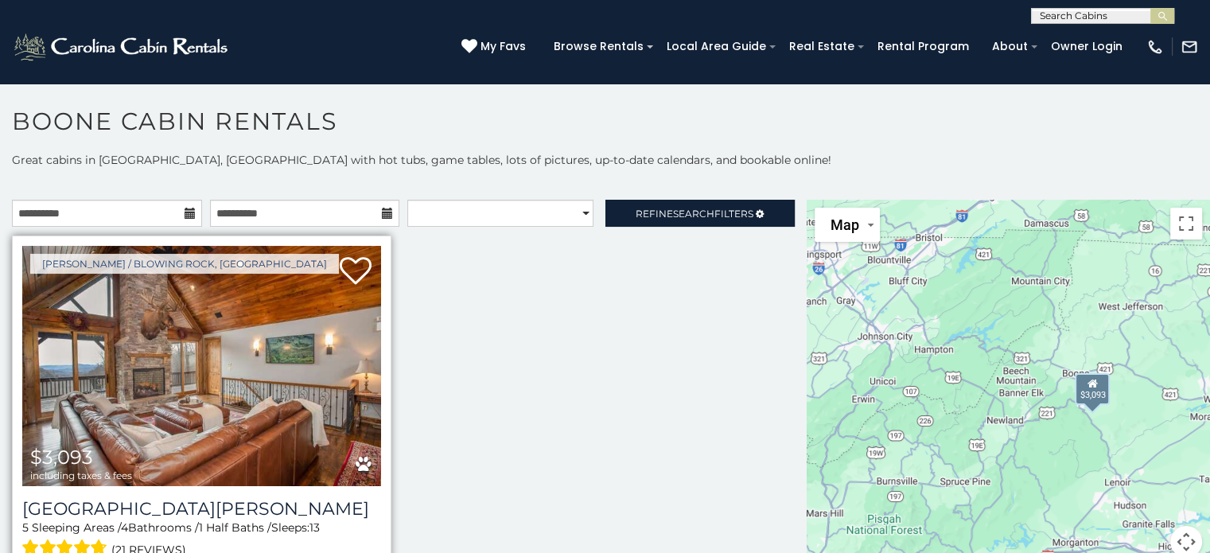
click at [337, 363] on img at bounding box center [201, 366] width 359 height 240
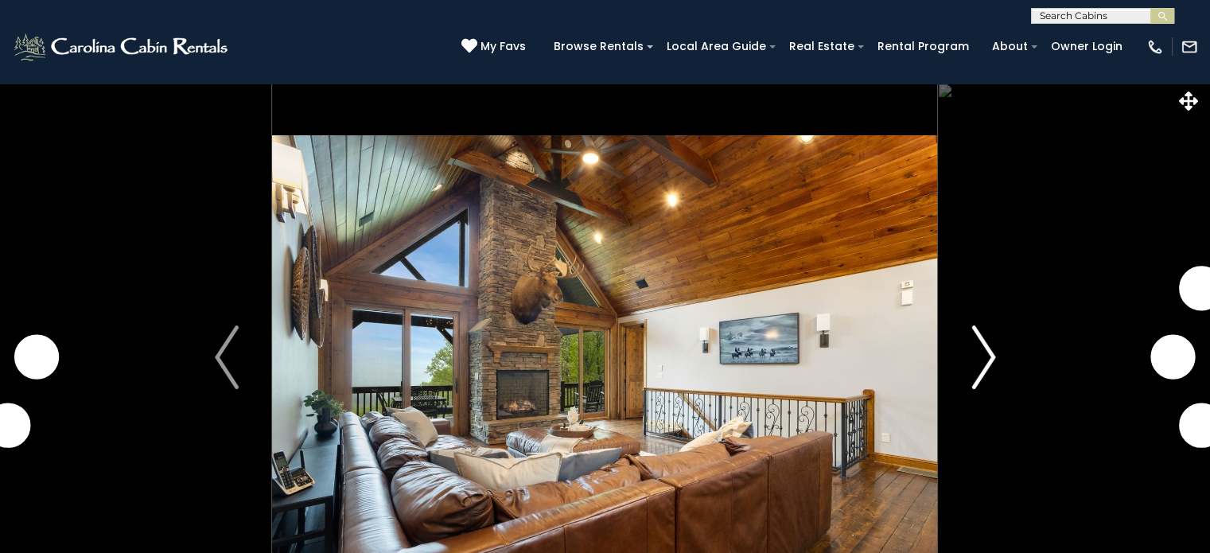
click at [978, 349] on img "Next" at bounding box center [983, 357] width 24 height 64
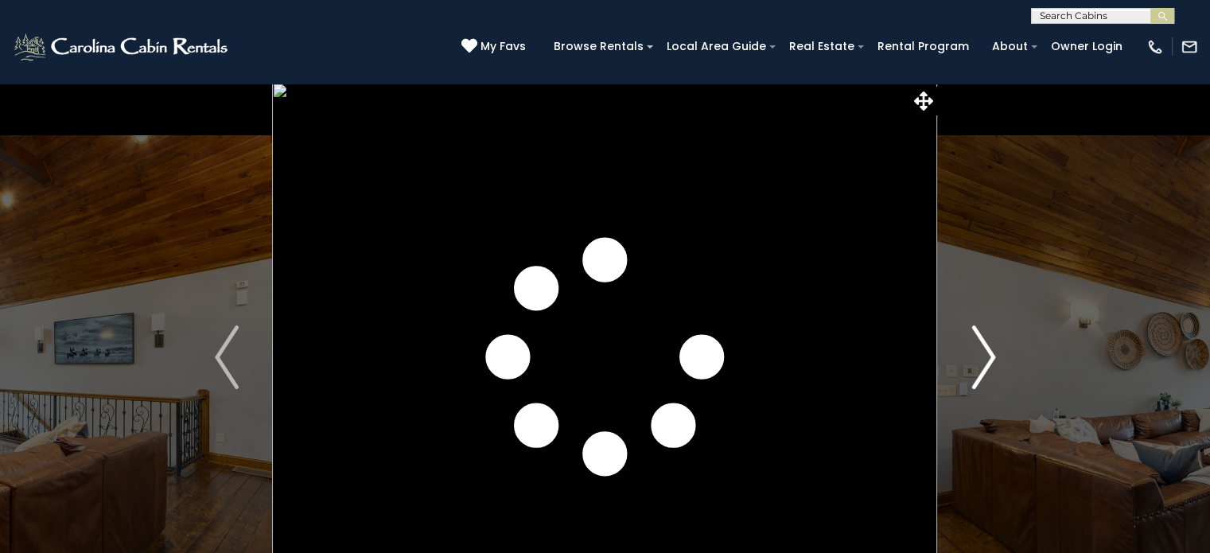
click at [978, 349] on img "Next" at bounding box center [983, 357] width 24 height 64
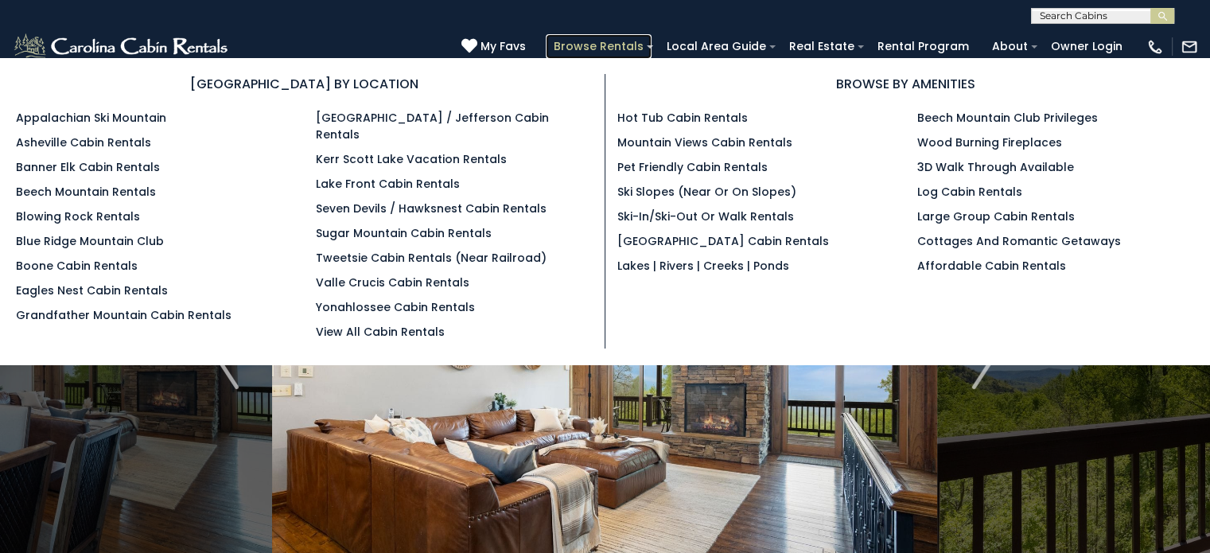
click at [652, 43] on link "Browse Rentals" at bounding box center [599, 46] width 106 height 25
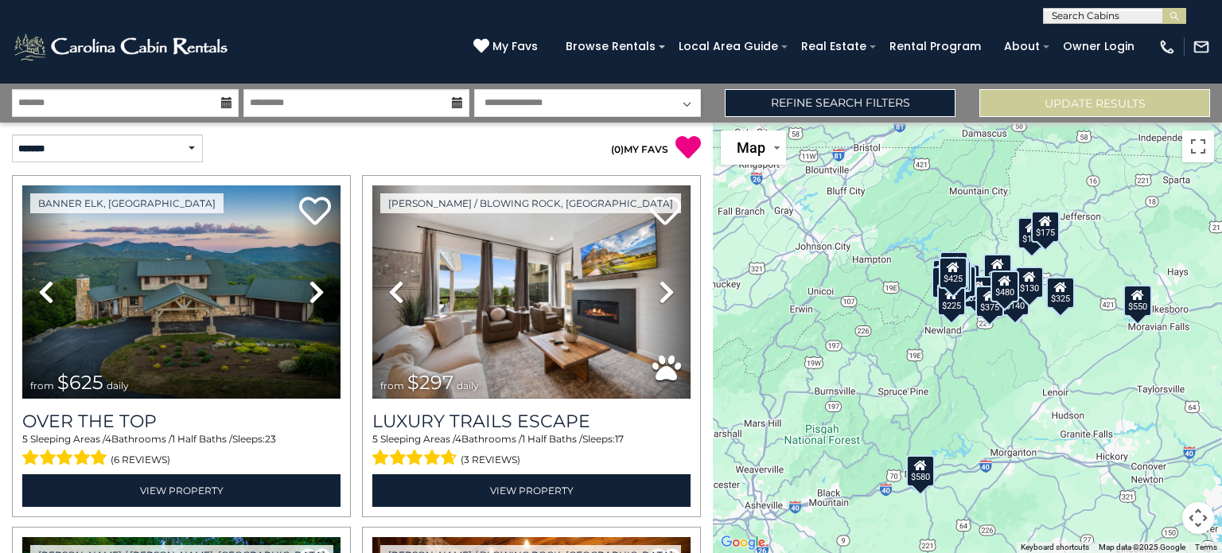
click at [225, 101] on icon at bounding box center [226, 102] width 11 height 11
click at [224, 105] on icon at bounding box center [226, 102] width 11 height 11
click at [208, 95] on input "text" at bounding box center [125, 103] width 227 height 28
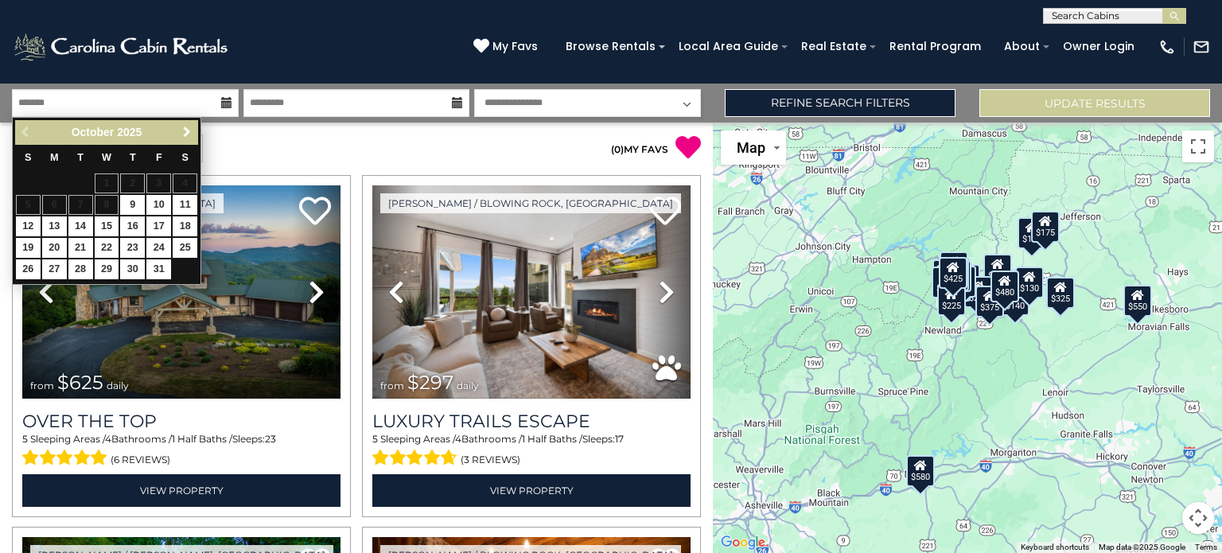
click at [187, 124] on link "Next" at bounding box center [187, 133] width 20 height 20
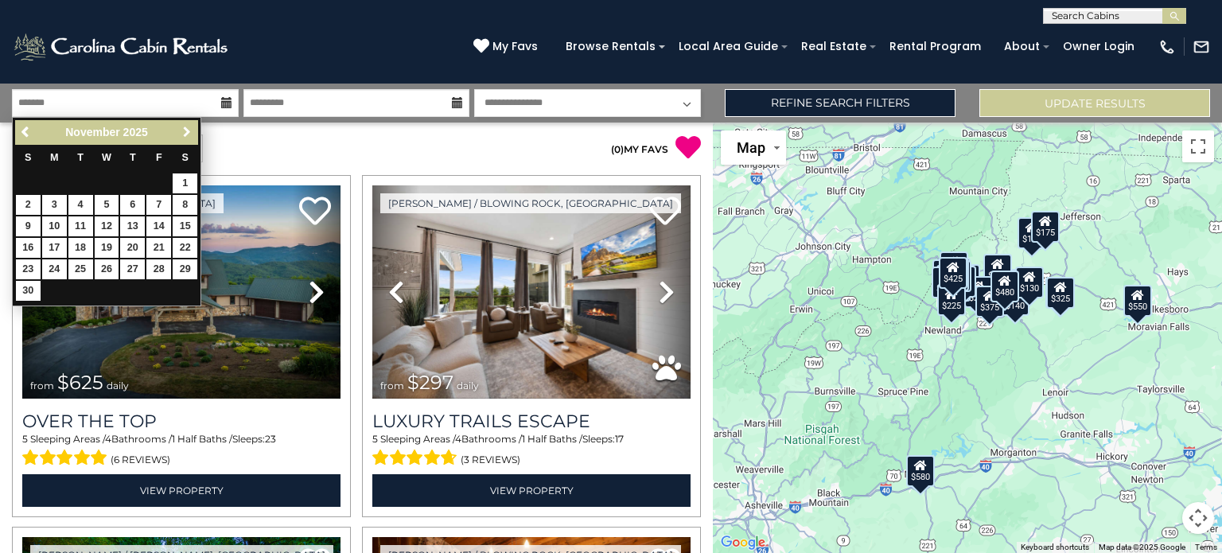
click at [188, 125] on link "Next" at bounding box center [187, 133] width 20 height 20
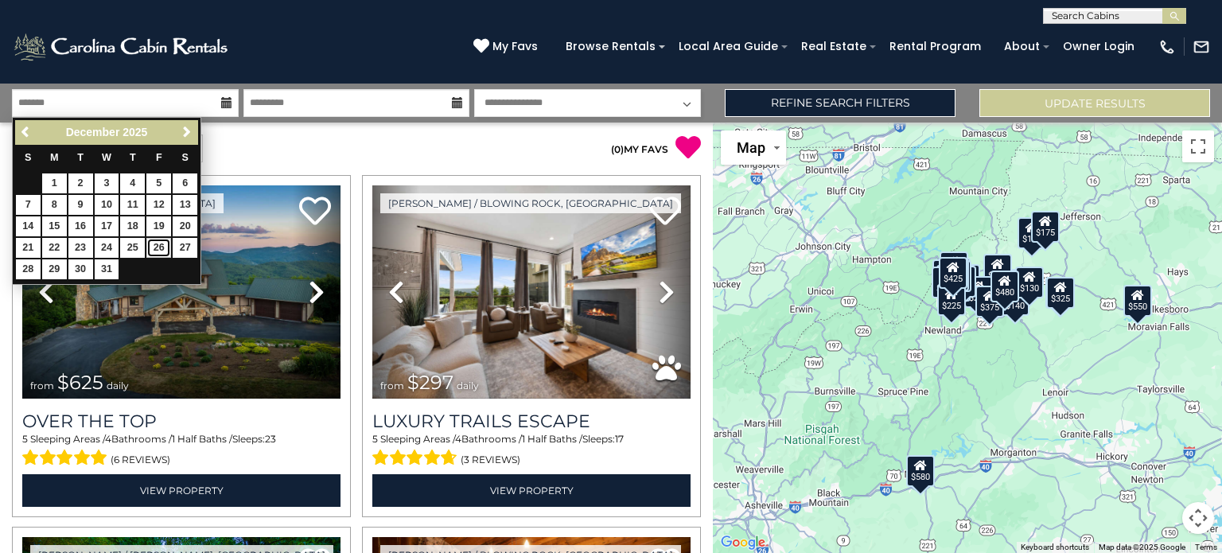
click at [158, 246] on link "26" at bounding box center [158, 248] width 25 height 20
type input "********"
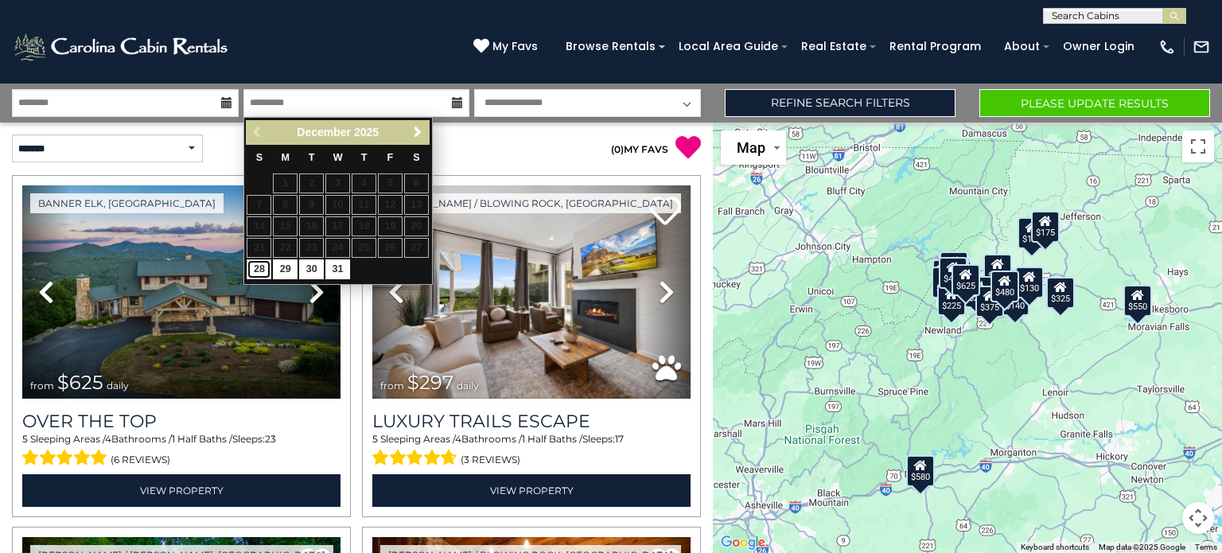
click at [259, 270] on link "28" at bounding box center [259, 269] width 25 height 20
type input "********"
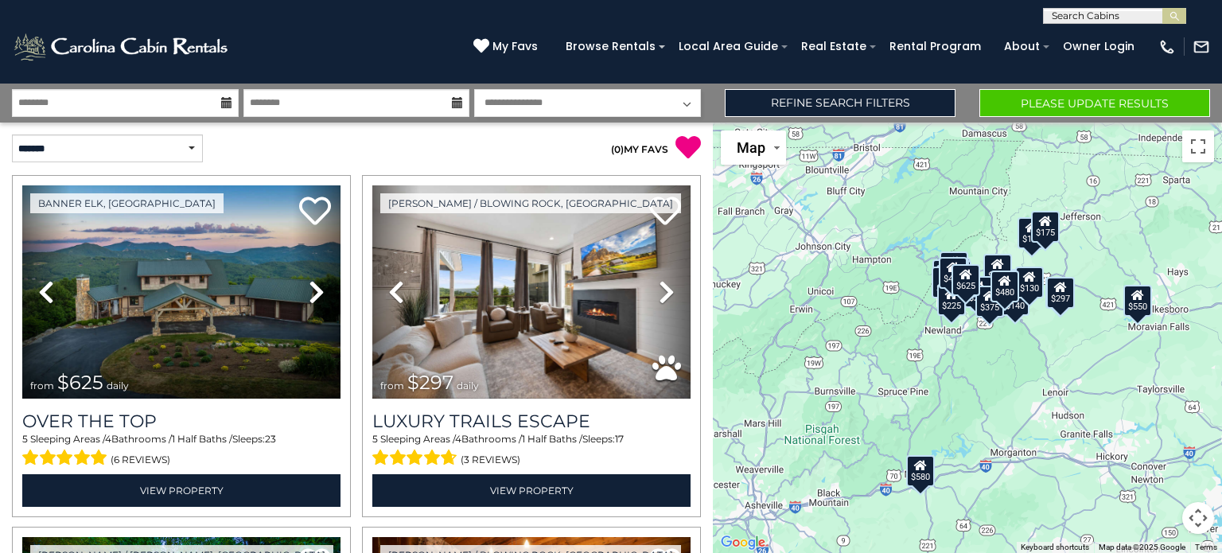
click at [622, 99] on select "**********" at bounding box center [587, 103] width 227 height 28
click at [421, 140] on p "( 0 ) MY FAVS" at bounding box center [528, 147] width 344 height 26
click at [1053, 102] on button "Please Update Results" at bounding box center [1094, 103] width 231 height 28
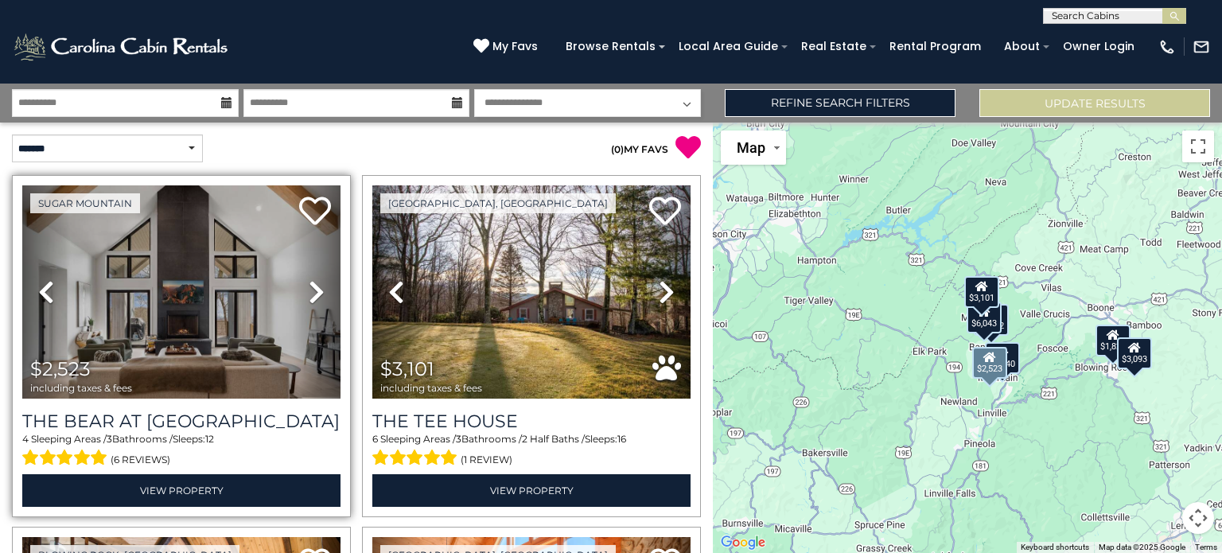
click at [302, 289] on link "Next" at bounding box center [317, 291] width 48 height 213
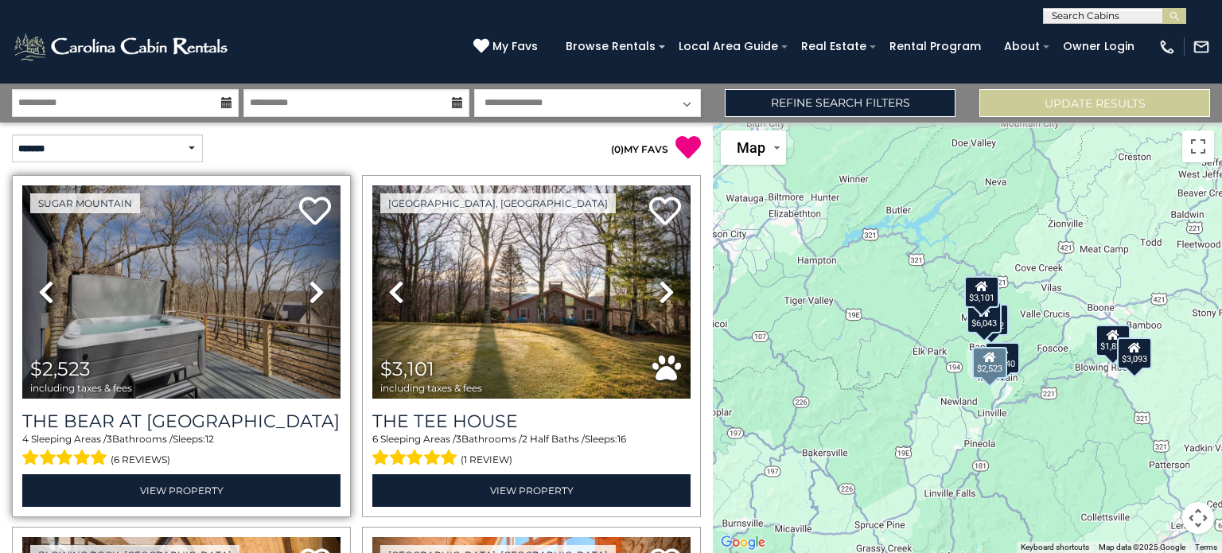
click at [309, 287] on icon at bounding box center [317, 291] width 16 height 25
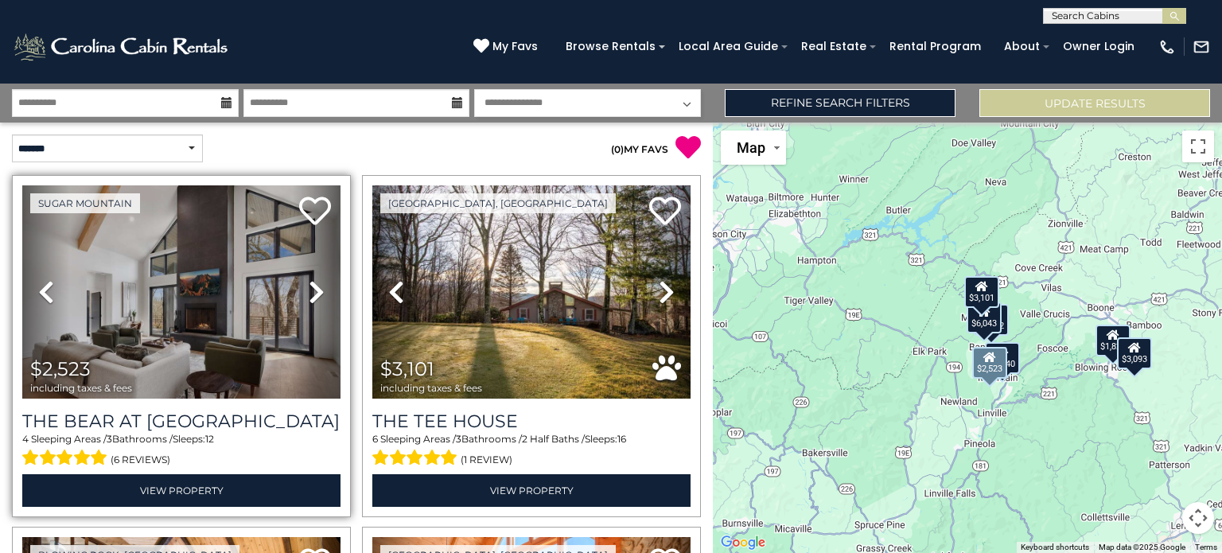
click at [309, 287] on icon at bounding box center [317, 291] width 16 height 25
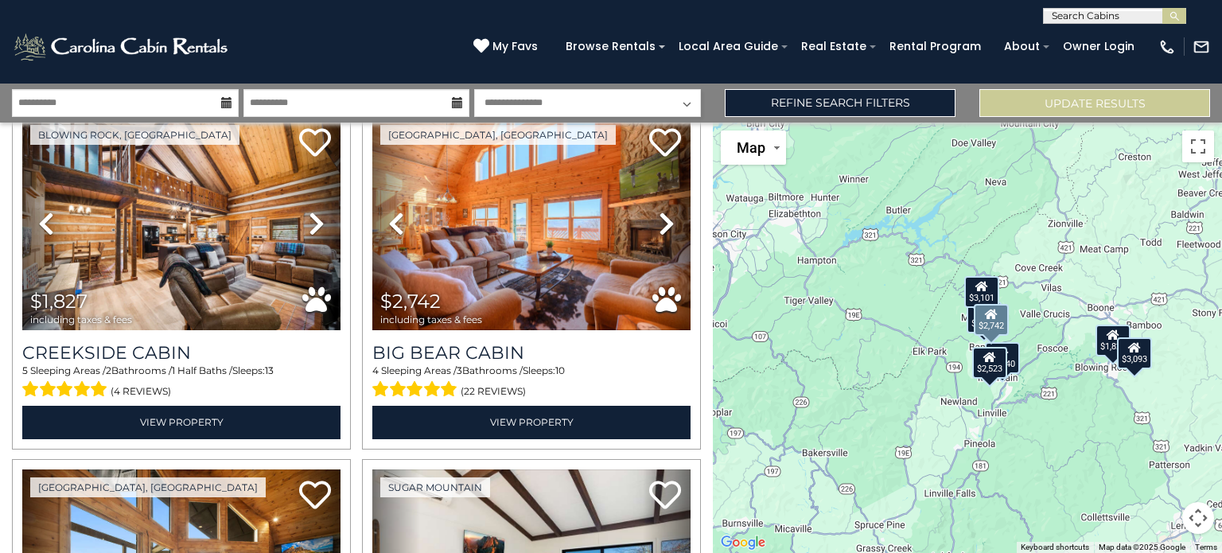
scroll to position [398, 0]
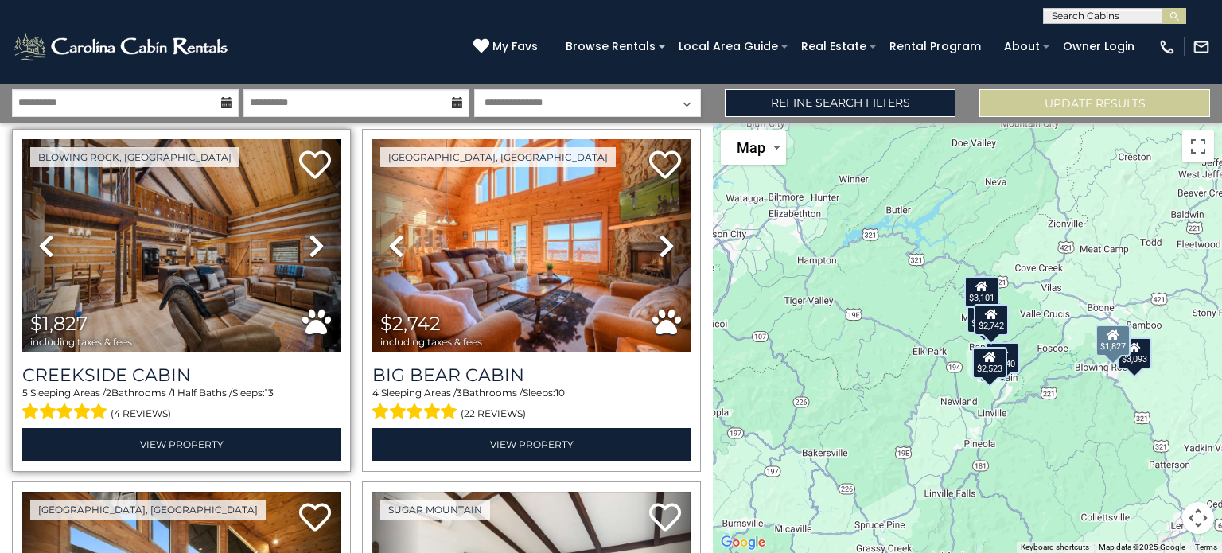
click at [302, 235] on link "Next" at bounding box center [317, 245] width 48 height 213
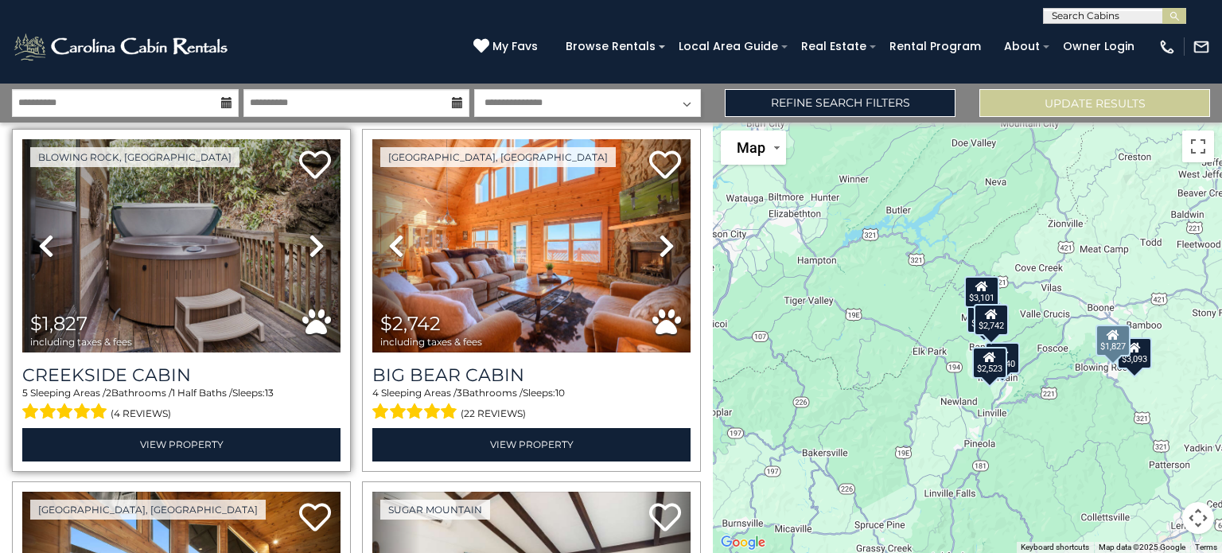
click at [303, 235] on link "Next" at bounding box center [317, 245] width 48 height 213
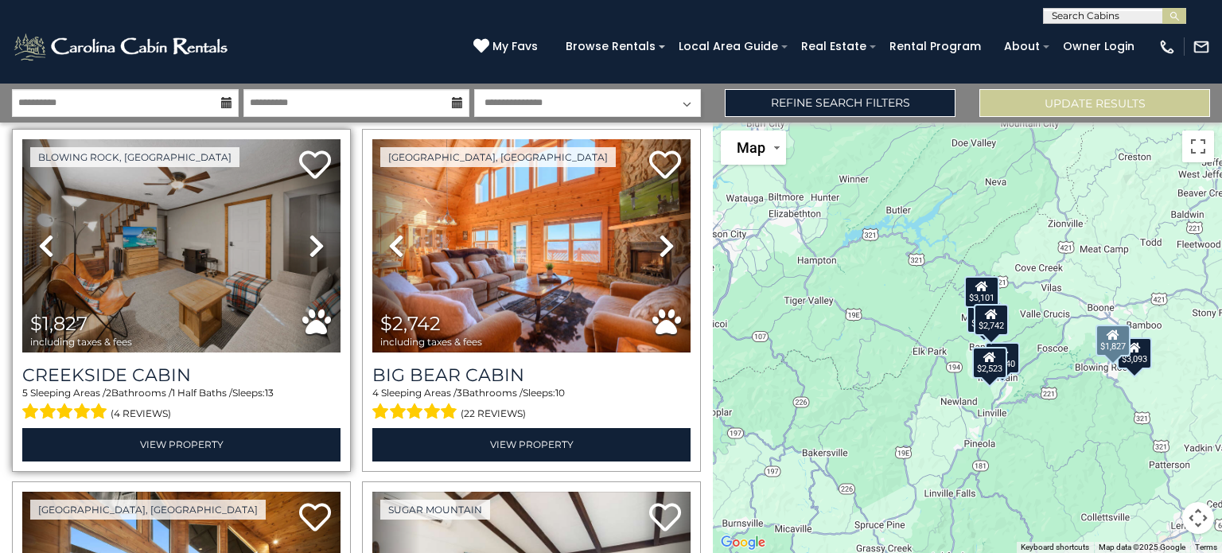
click at [303, 235] on link "Next" at bounding box center [317, 245] width 48 height 213
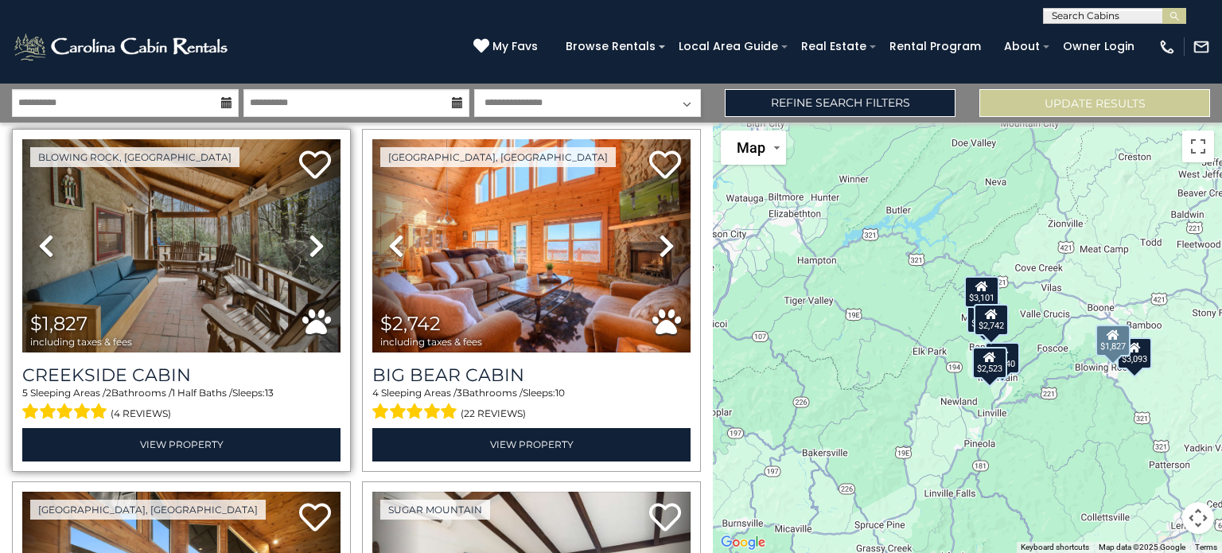
click at [303, 235] on link "Next" at bounding box center [317, 245] width 48 height 213
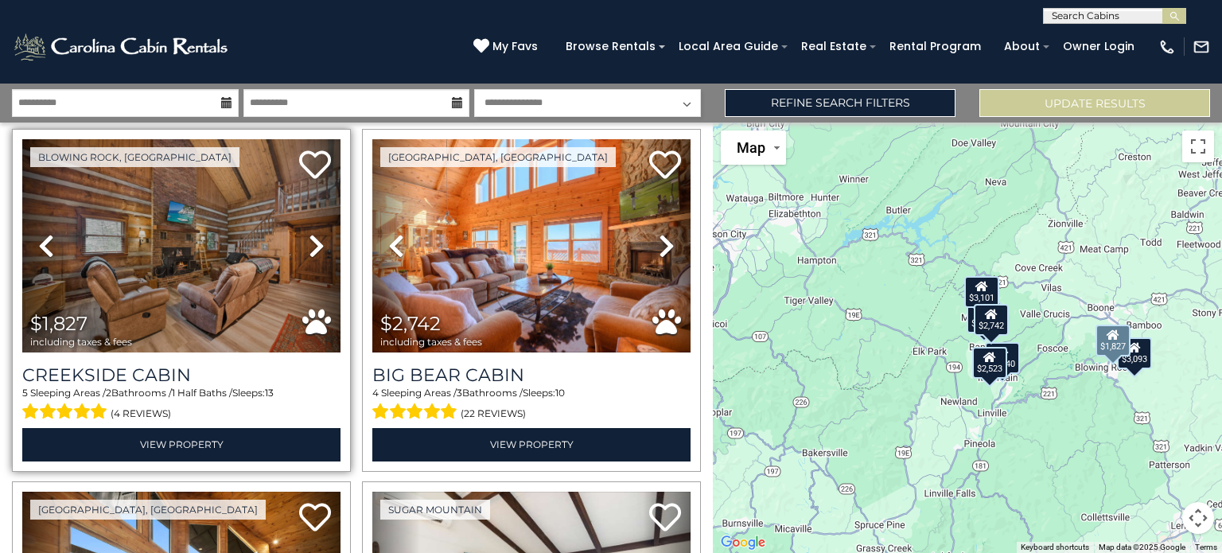
click at [303, 235] on link "Next" at bounding box center [317, 245] width 48 height 213
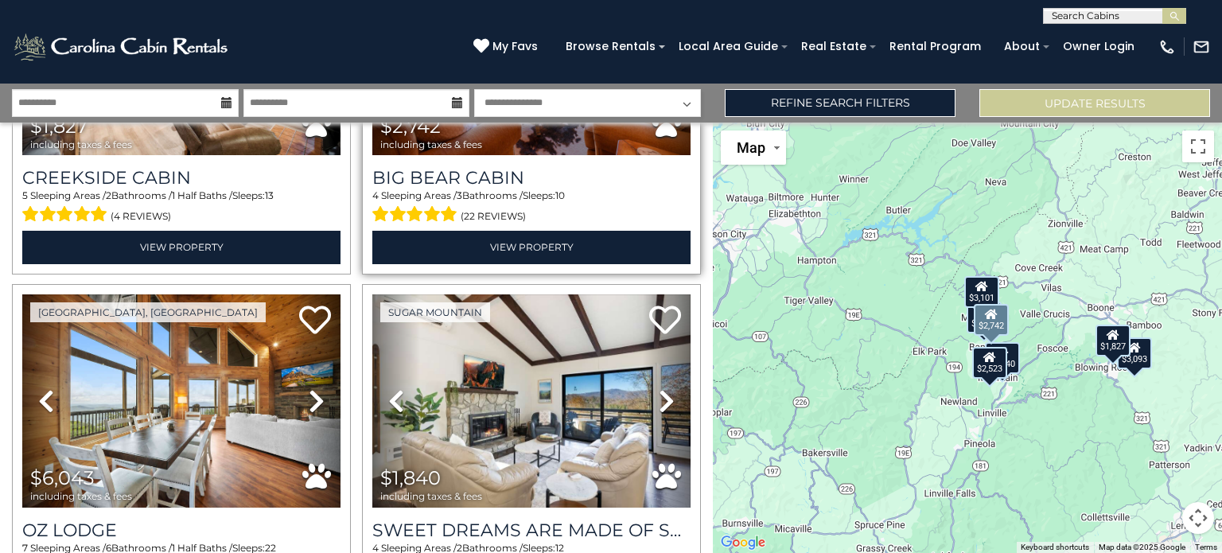
scroll to position [636, 0]
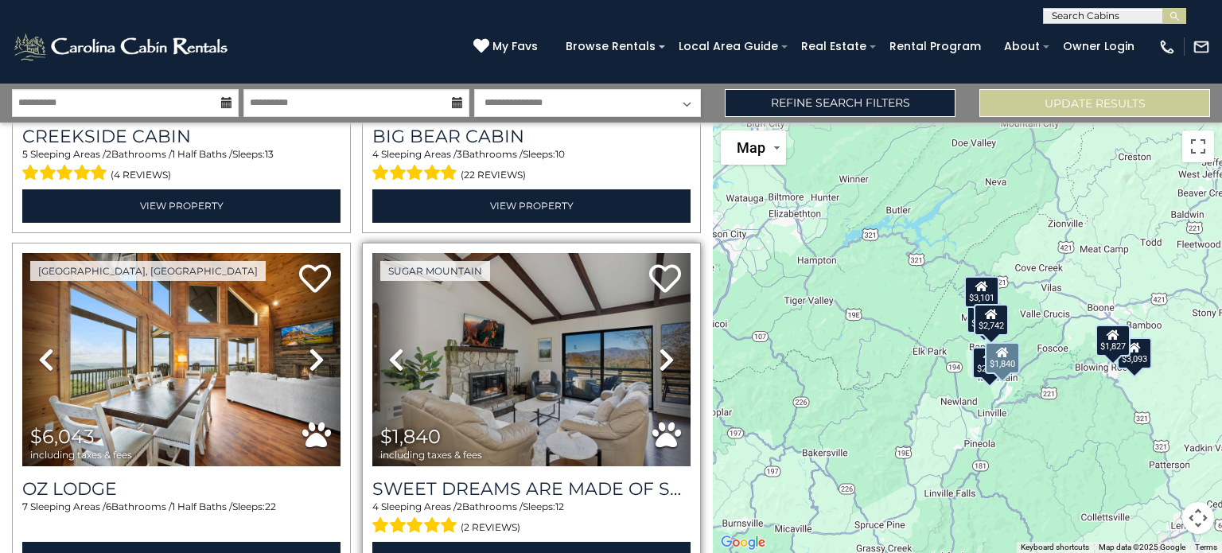
click at [668, 362] on link "Next" at bounding box center [667, 359] width 48 height 213
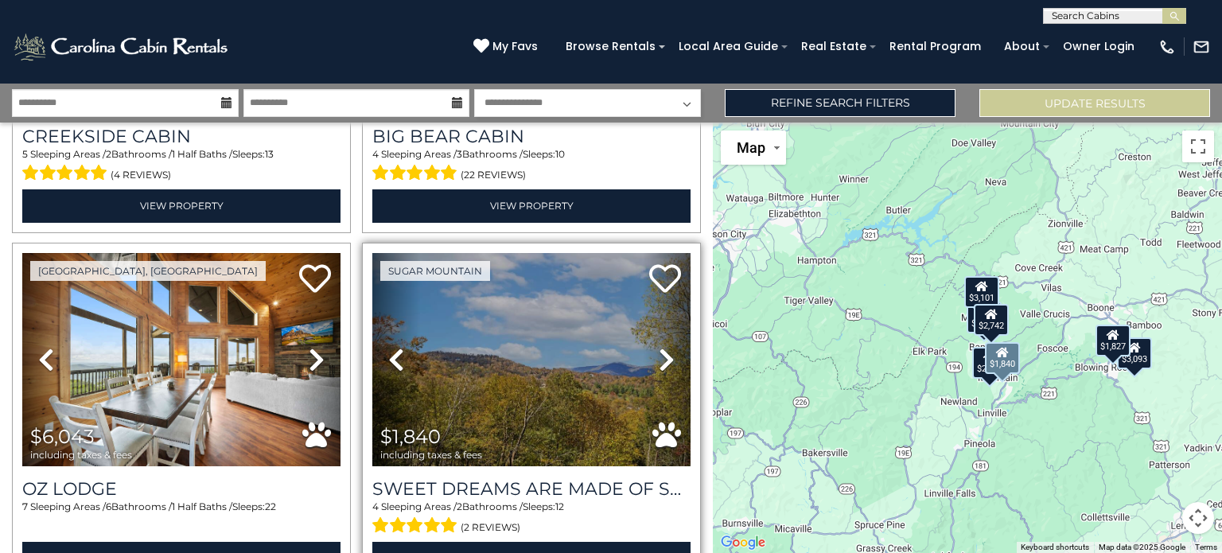
click at [668, 362] on link "Next" at bounding box center [667, 359] width 48 height 213
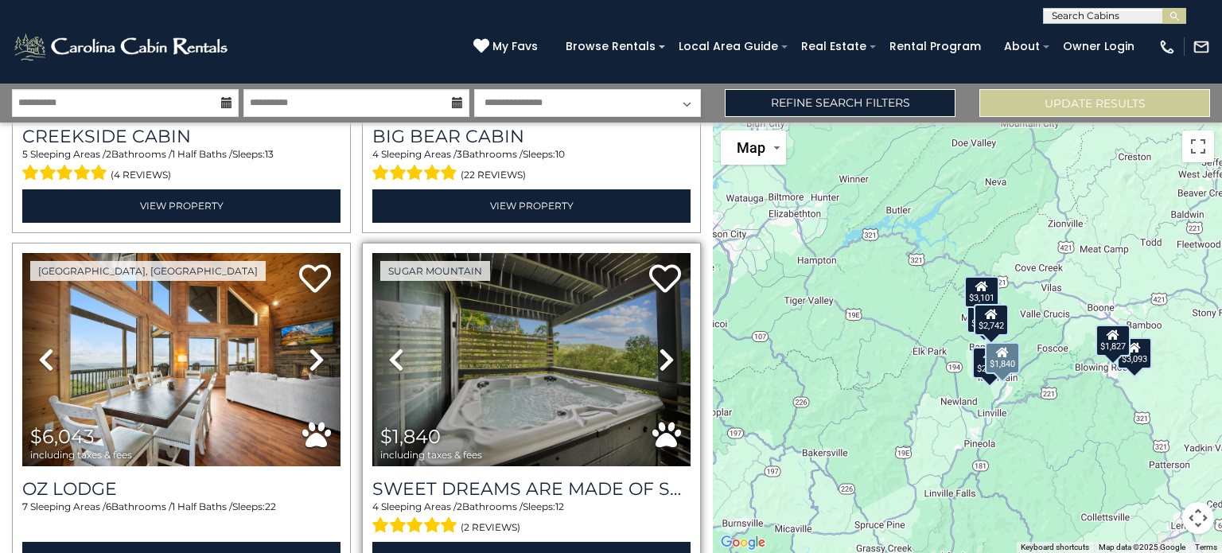
click at [668, 362] on link "Next" at bounding box center [667, 359] width 48 height 213
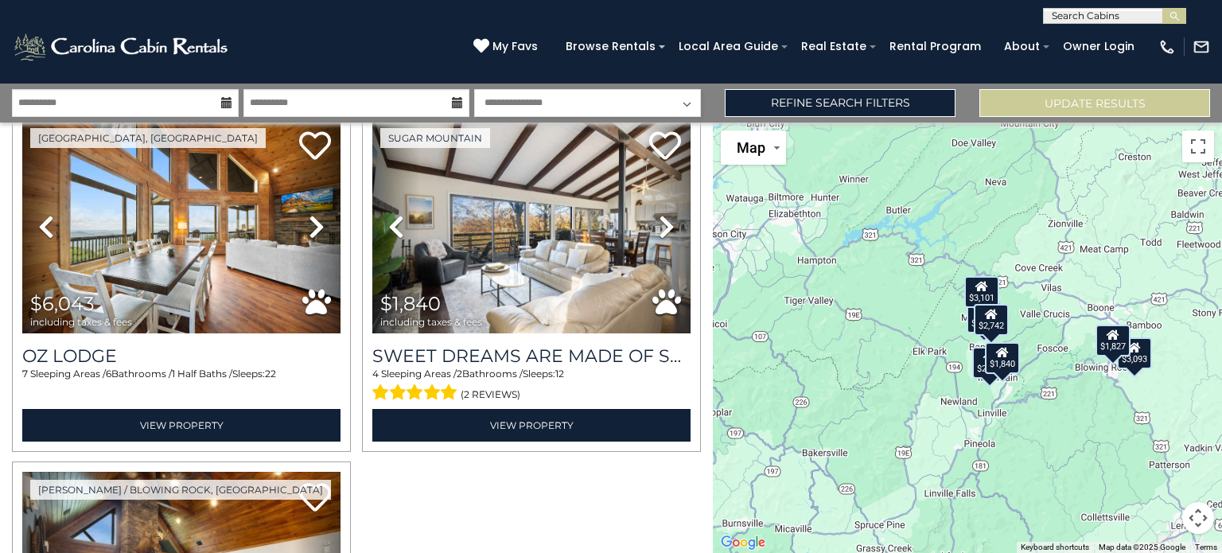
scroll to position [517, 0]
